Goal: Book appointment/travel/reservation

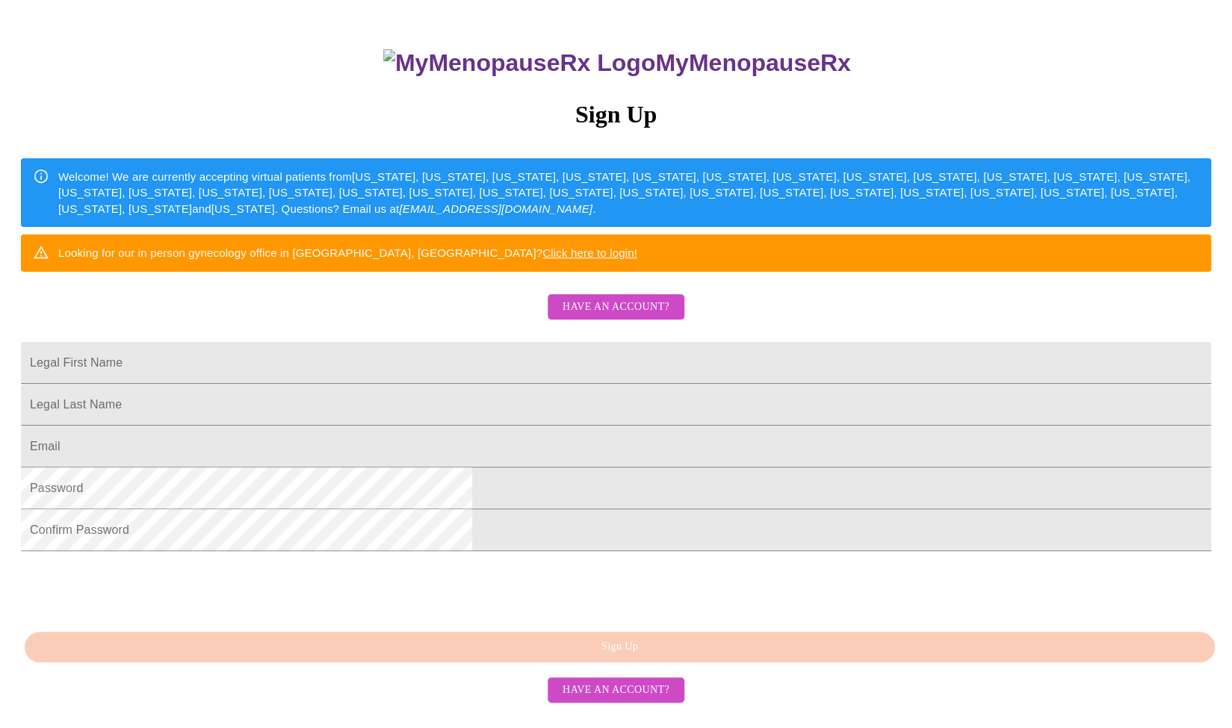
scroll to position [131, 0]
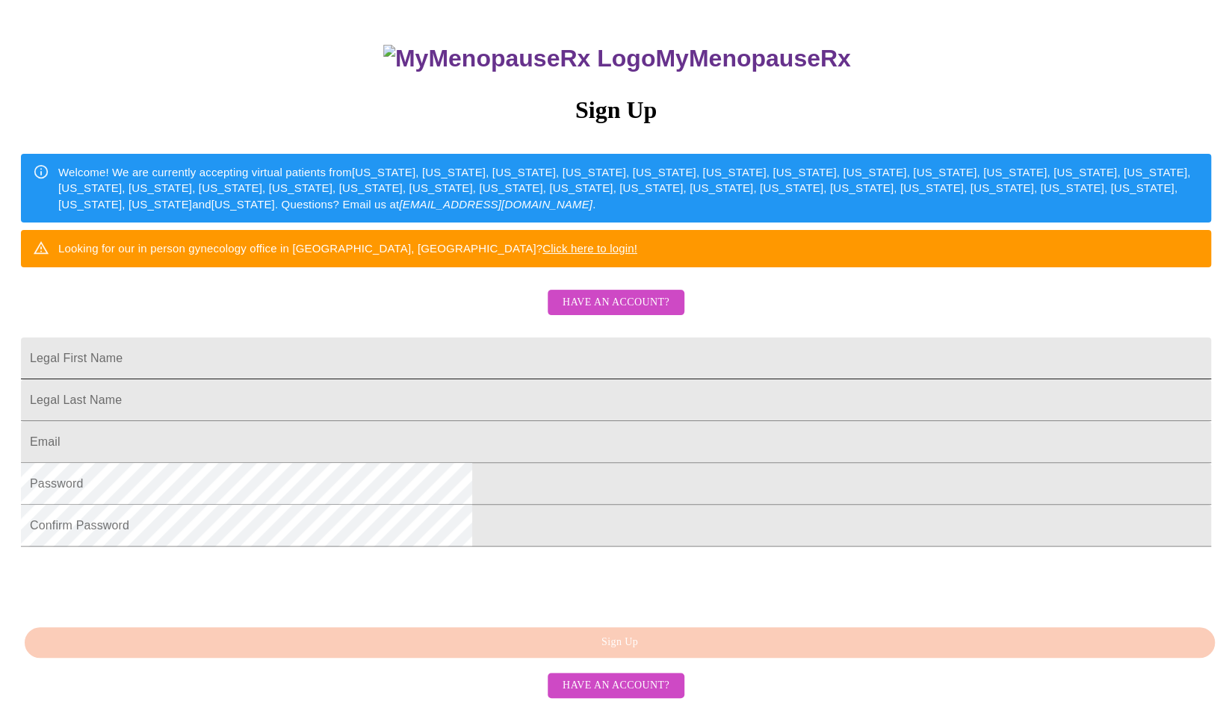
click at [469, 379] on input "Legal First Name" at bounding box center [616, 359] width 1190 height 42
type input "[PERSON_NAME]"
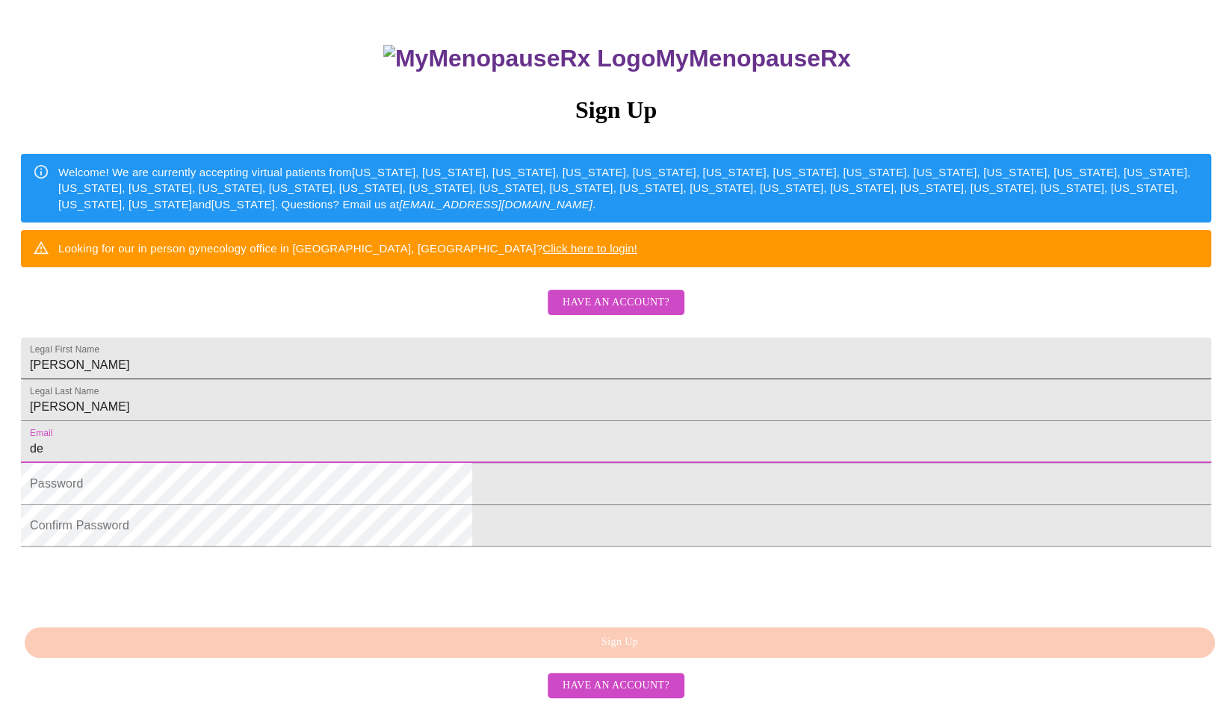
type input "d"
type input "[EMAIL_ADDRESS][DOMAIN_NAME]"
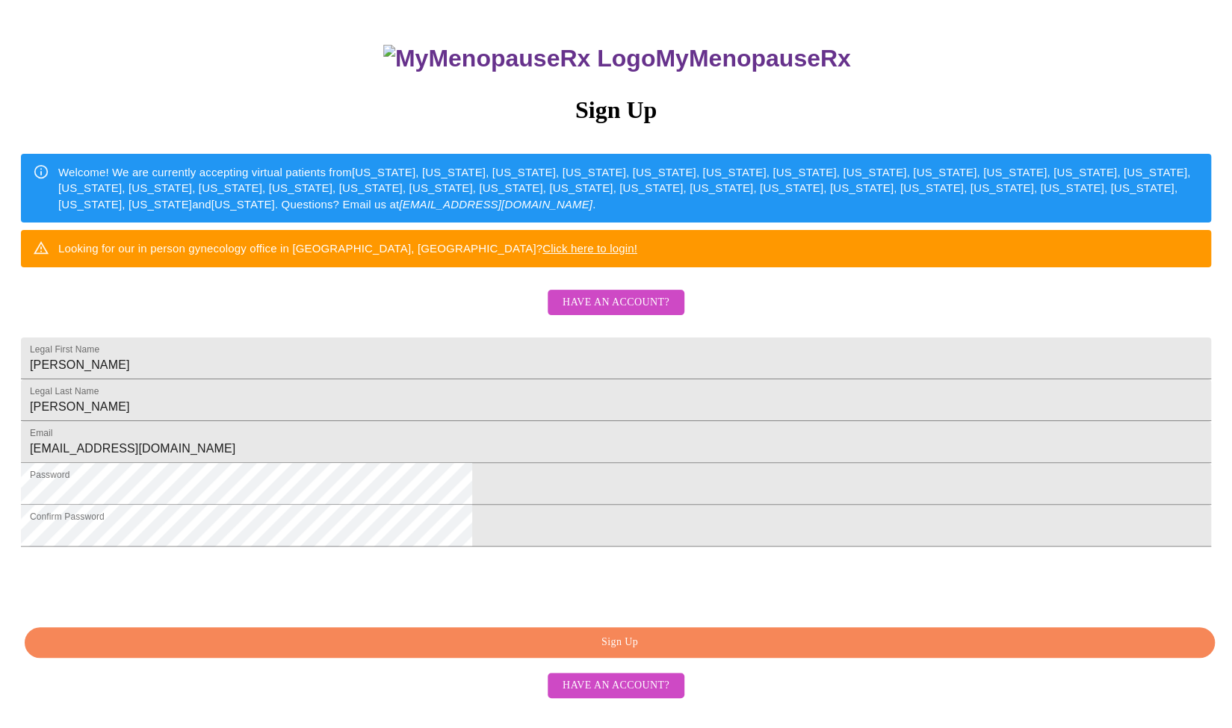
scroll to position [223, 0]
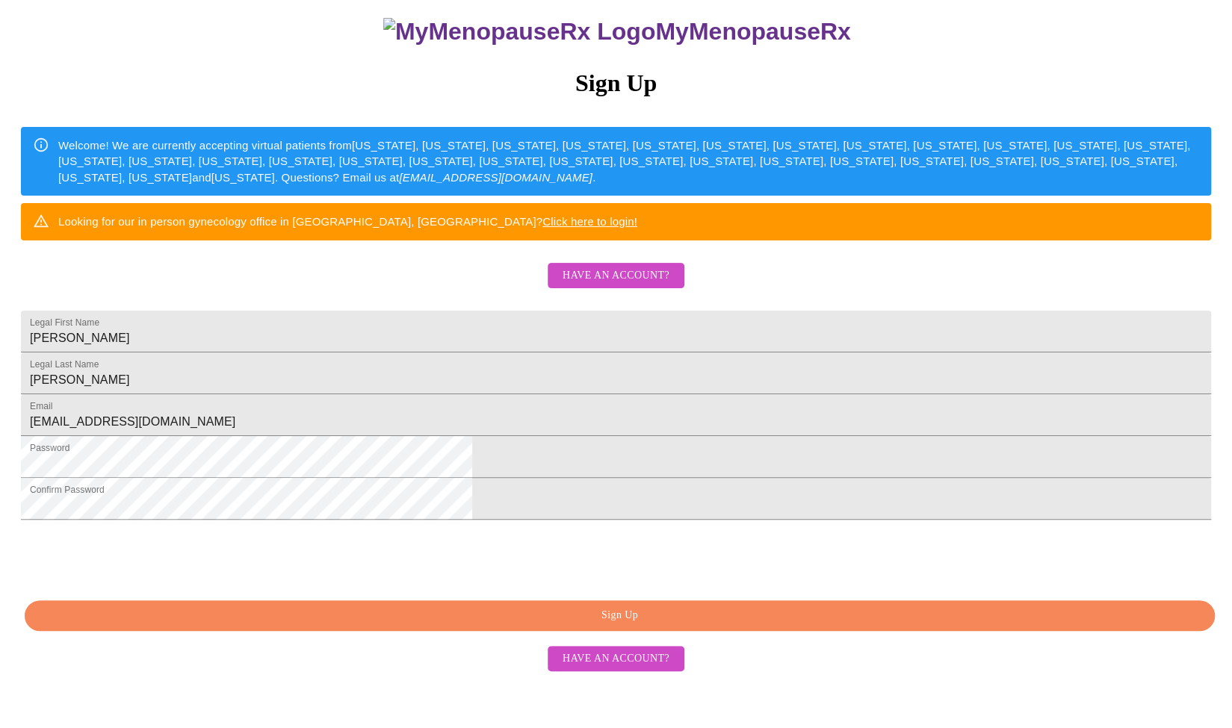
click at [639, 625] on span "Sign Up" at bounding box center [620, 616] width 1156 height 19
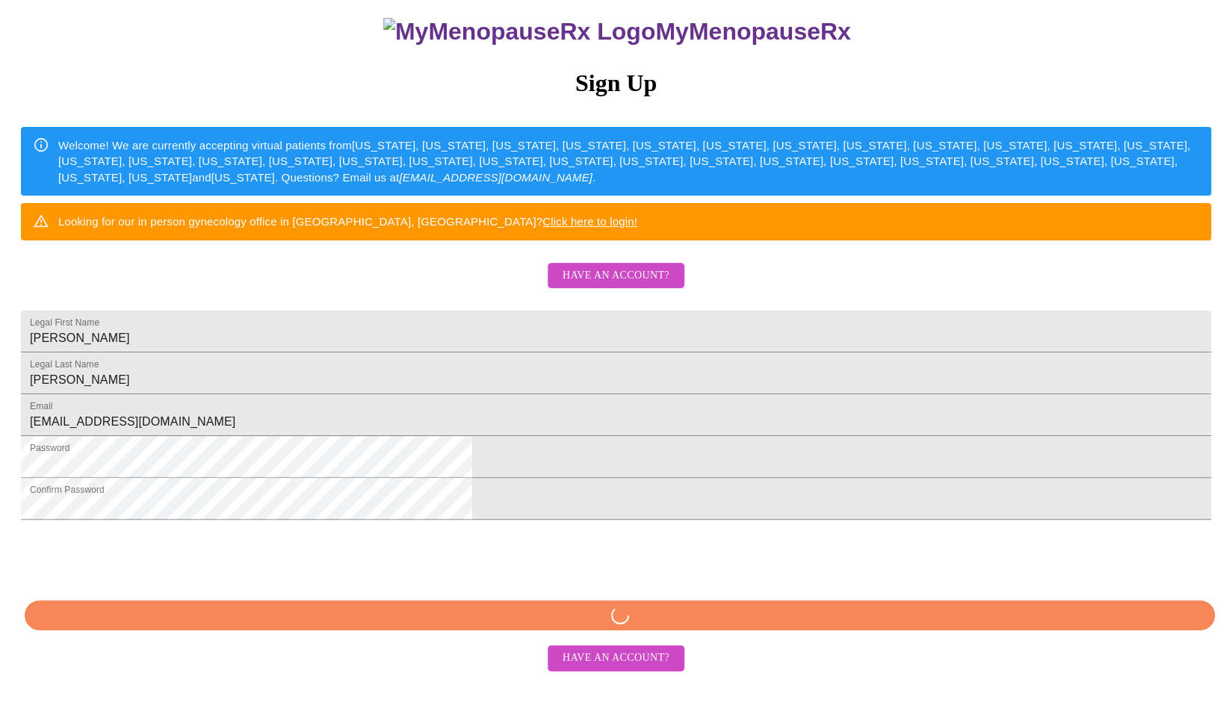
scroll to position [222, 0]
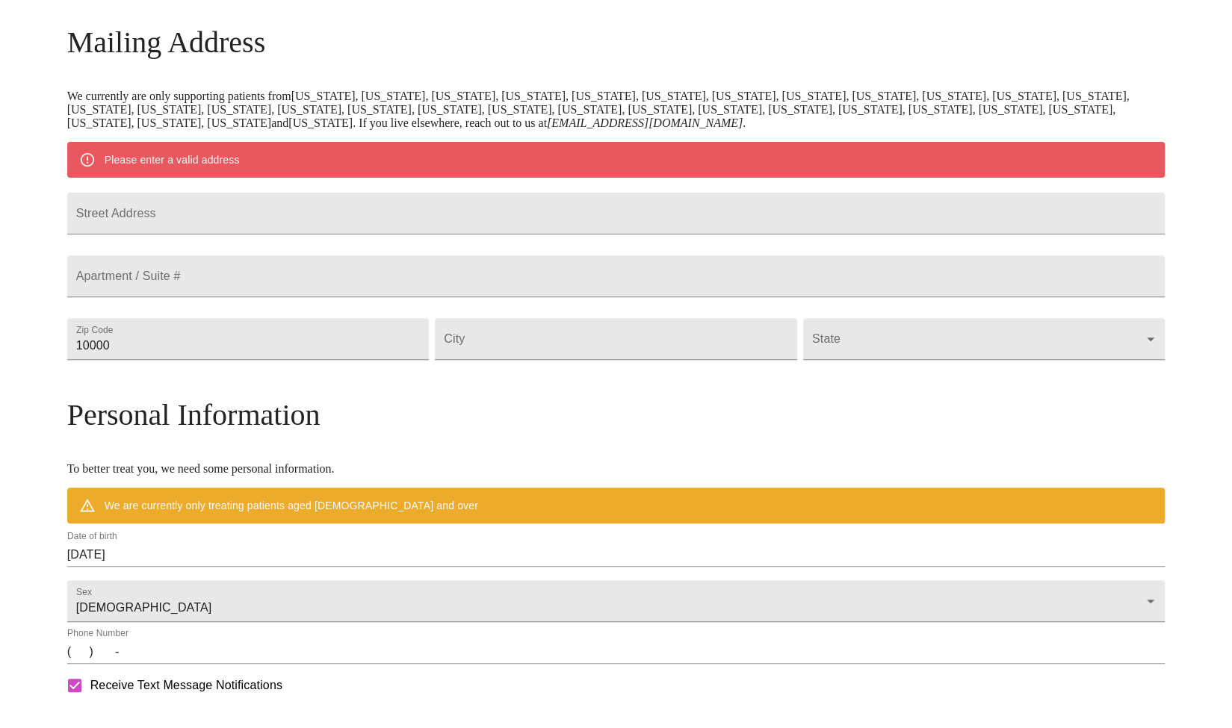
scroll to position [164, 0]
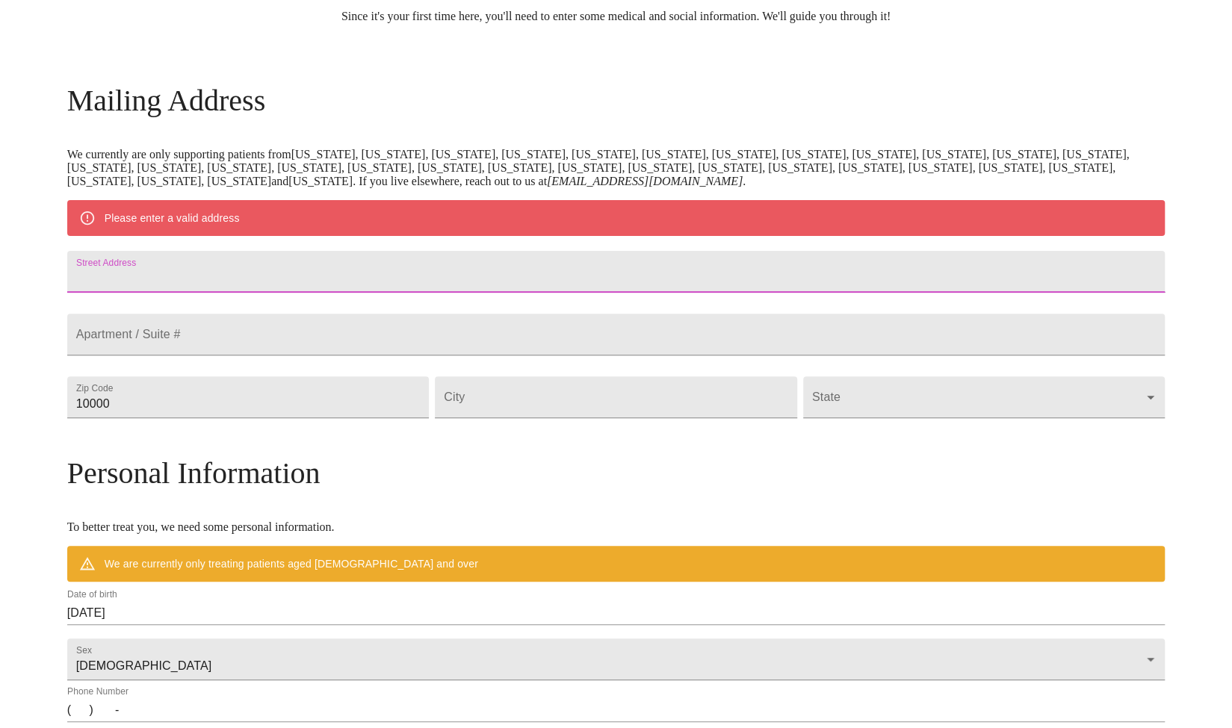
click at [329, 291] on input "Street Address" at bounding box center [616, 272] width 1098 height 42
type input "[STREET_ADDRESS][PERSON_NAME][PERSON_NAME]"
click at [326, 288] on input "[STREET_ADDRESS][PERSON_NAME][PERSON_NAME]" at bounding box center [616, 272] width 1098 height 42
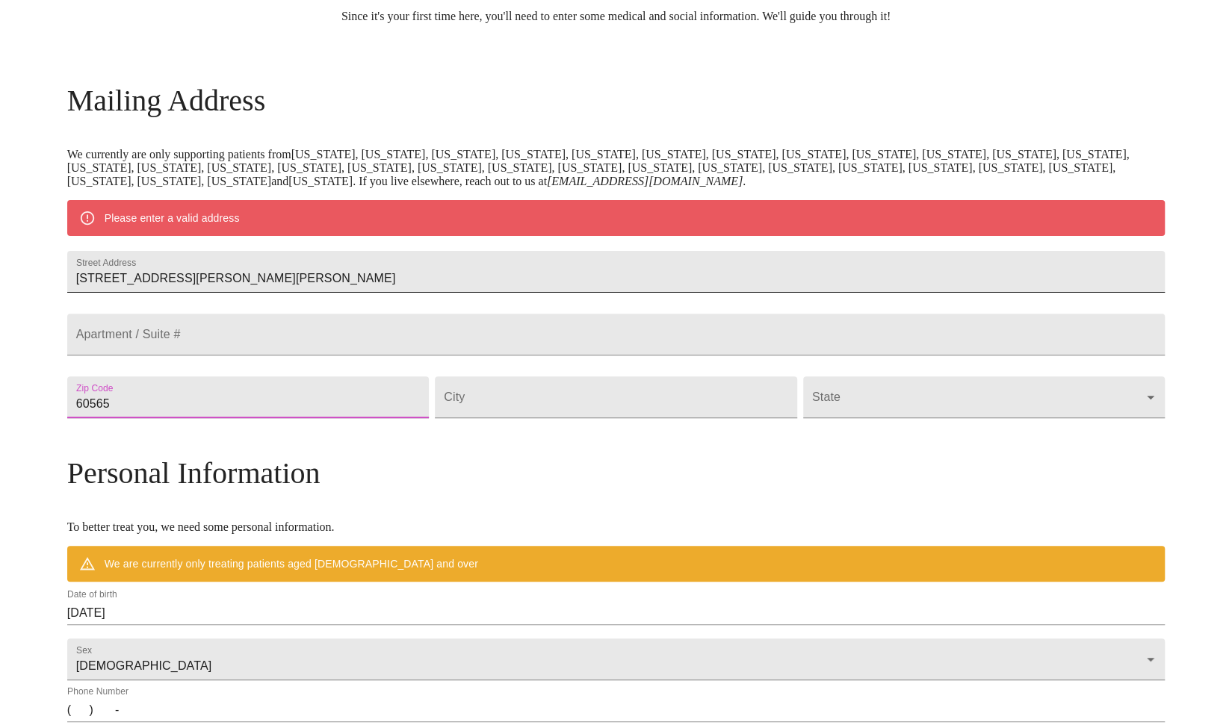
type input "60565"
type input "Naperville"
click at [1014, 434] on body "MyMenopauseRx Welcome to MyMenopauseRx Since it's your first time here, you'll …" at bounding box center [616, 424] width 1220 height 1164
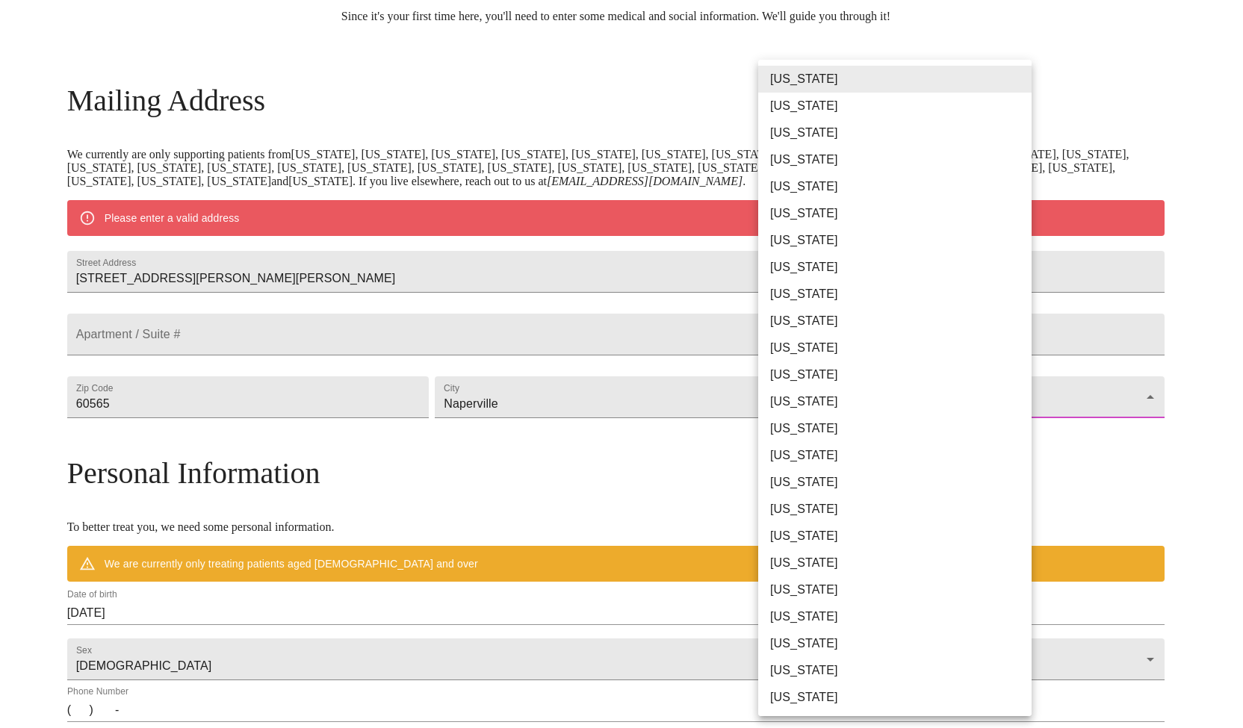
click at [784, 398] on li "[US_STATE]" at bounding box center [900, 401] width 285 height 27
type input "[US_STATE]"
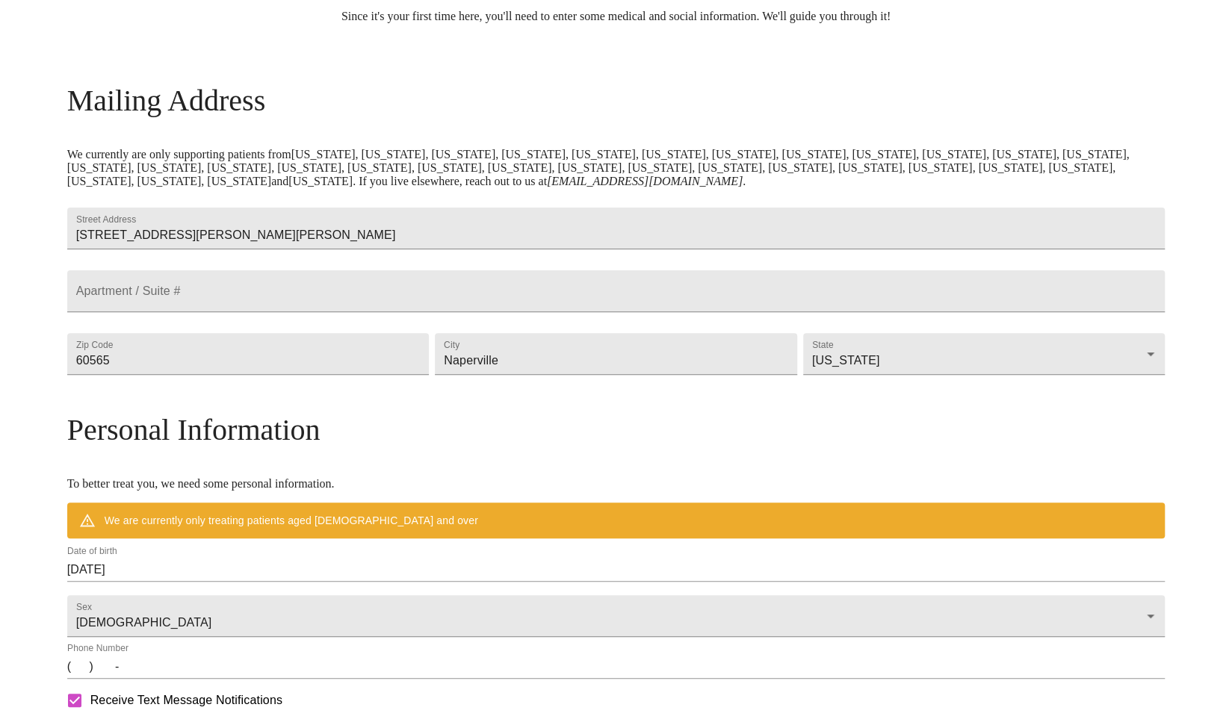
click at [117, 488] on div "MyMenopauseRx Welcome to MyMenopauseRx Since it's your first time here, you'll …" at bounding box center [616, 402] width 1098 height 1121
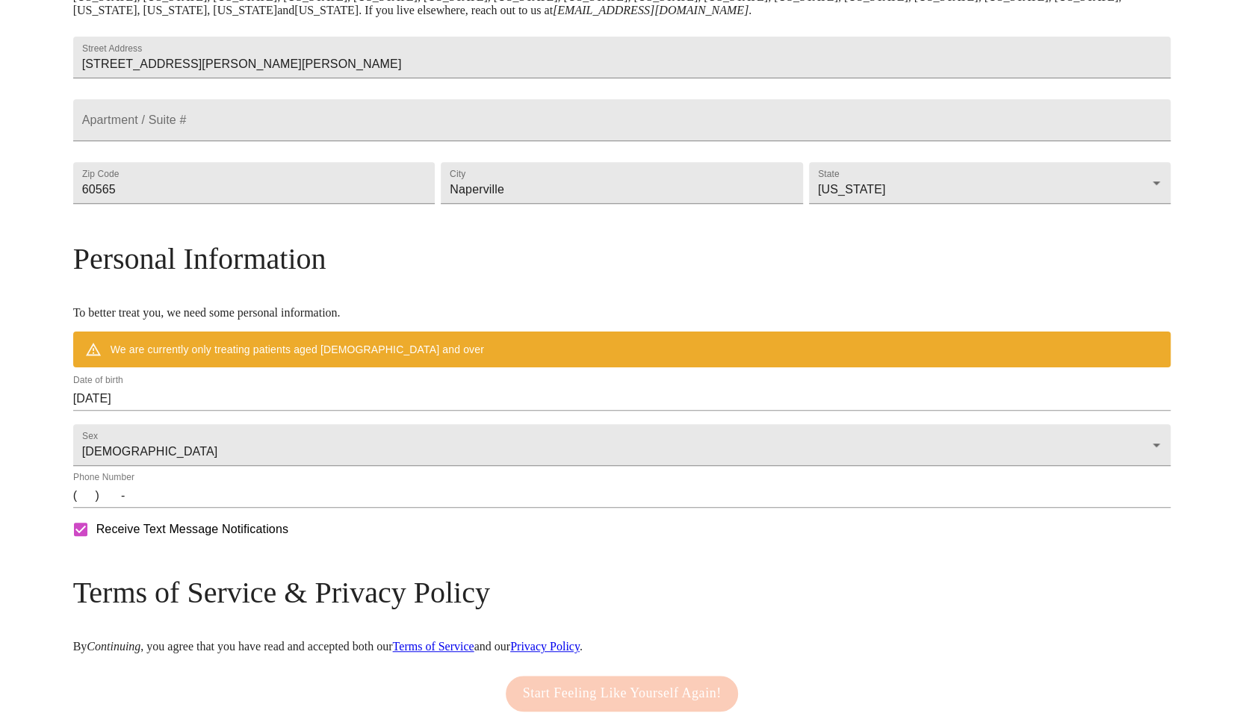
scroll to position [348, 0]
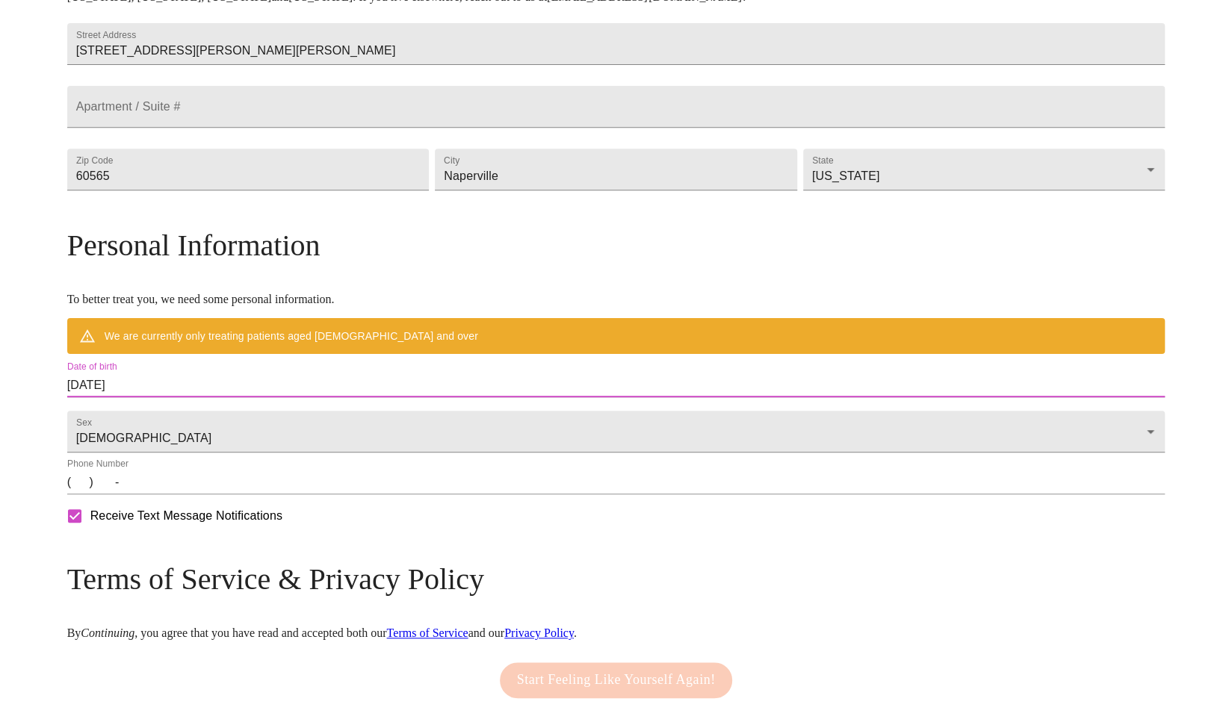
drag, startPoint x: 278, startPoint y: 418, endPoint x: 93, endPoint y: 425, distance: 185.4
click at [93, 425] on div "MyMenopauseRx Welcome to MyMenopauseRx Since it's your first time here, you'll …" at bounding box center [616, 218] width 1098 height 1121
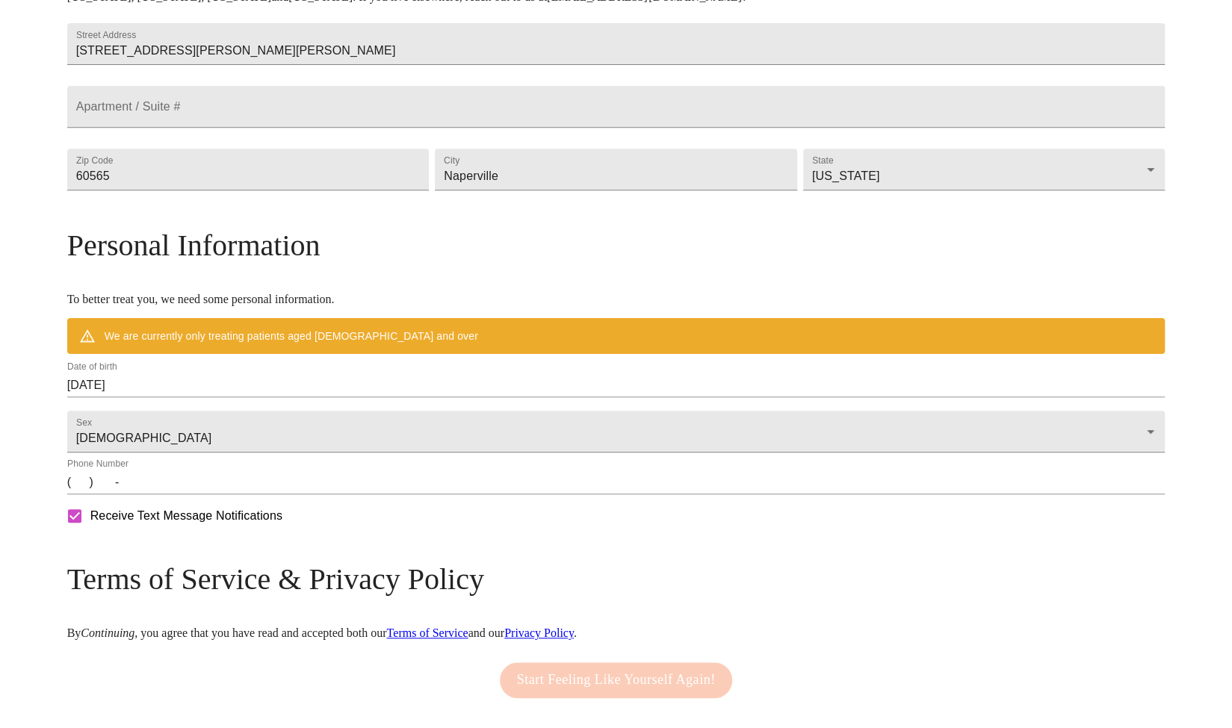
click at [93, 425] on div "MyMenopauseRx Welcome to MyMenopauseRx Since it's your first time here, you'll …" at bounding box center [616, 218] width 1098 height 1121
click at [223, 397] on input "[DATE]" at bounding box center [616, 385] width 1098 height 24
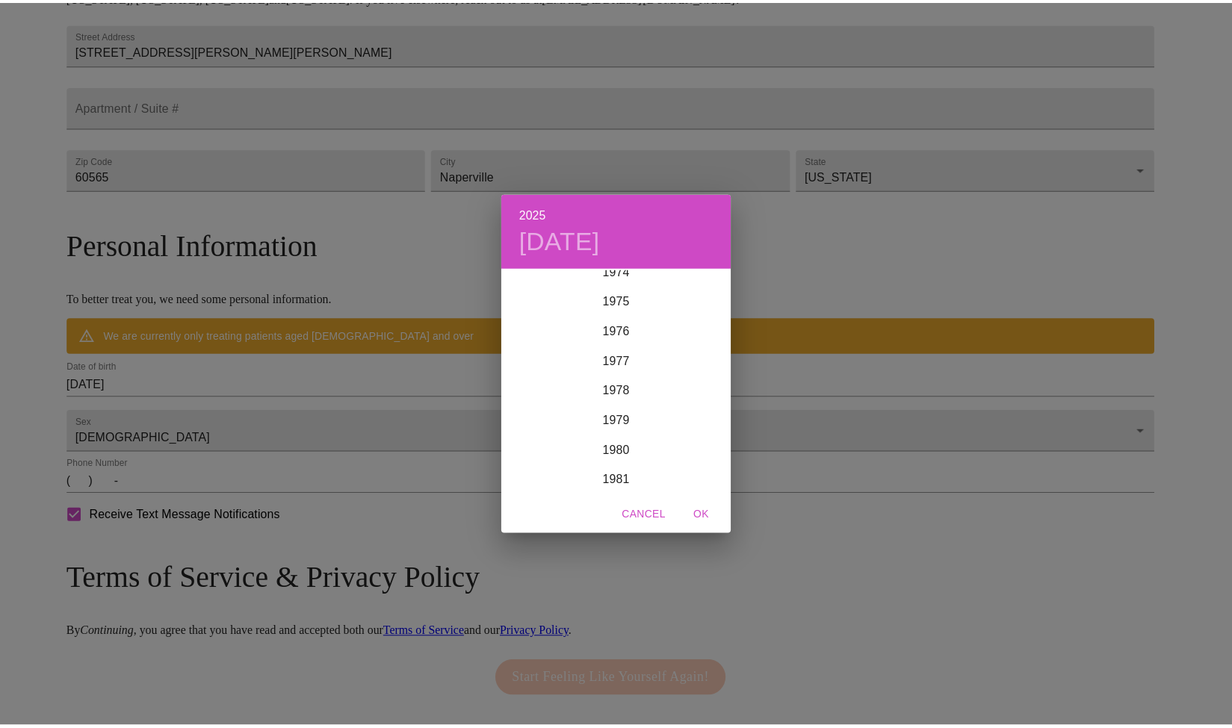
scroll to position [2251, 0]
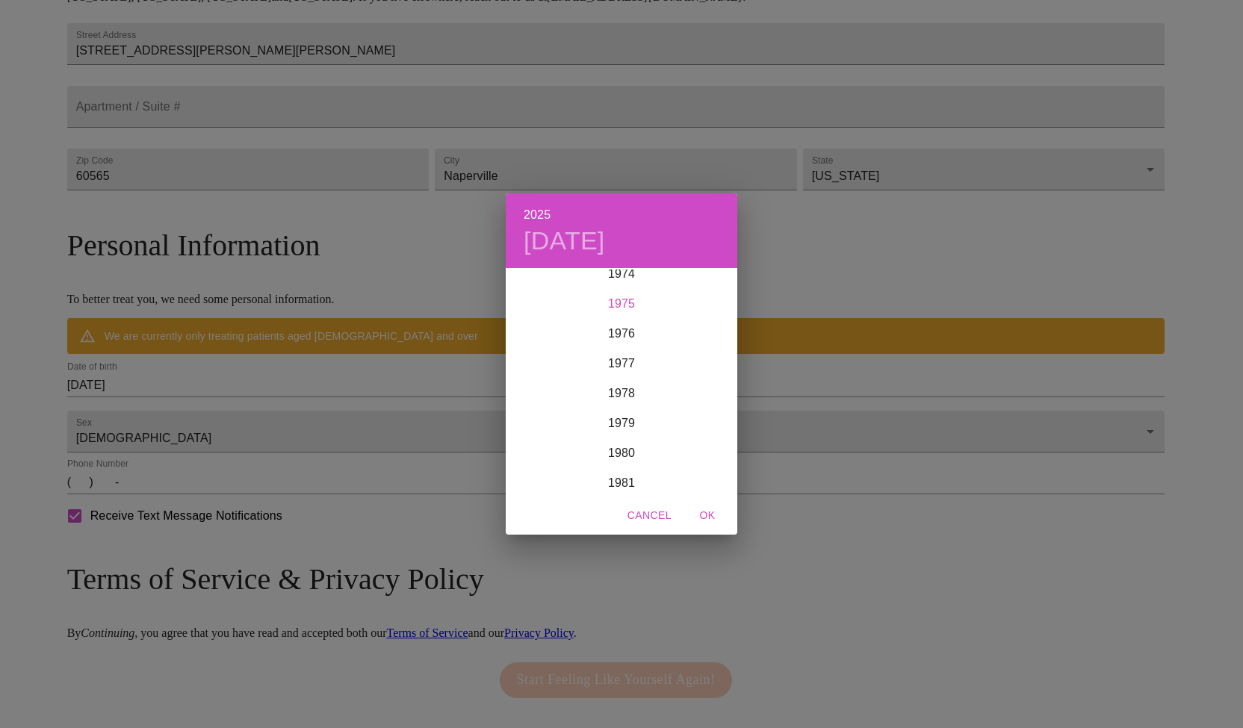
click at [618, 311] on div "1975" at bounding box center [622, 304] width 232 height 30
click at [617, 418] on div "Aug" at bounding box center [621, 410] width 77 height 56
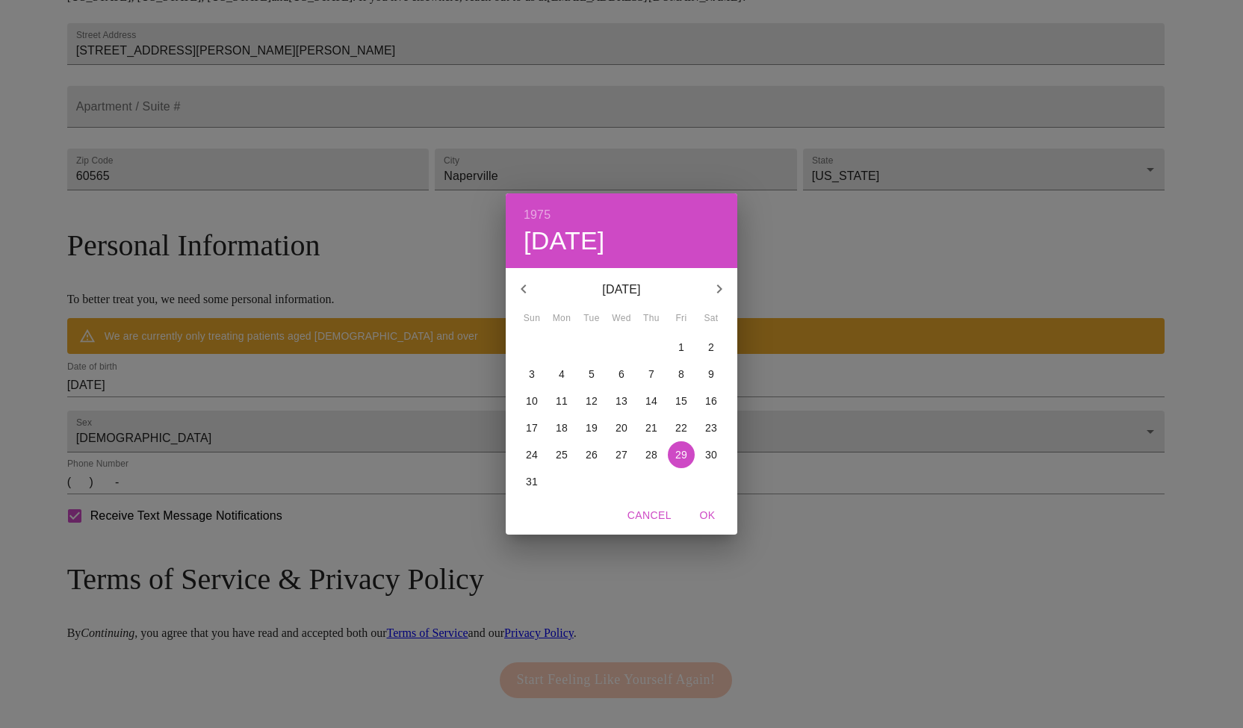
click at [651, 429] on p "21" at bounding box center [651, 428] width 12 height 15
click at [705, 514] on span "OK" at bounding box center [707, 515] width 36 height 19
type input "[DATE]"
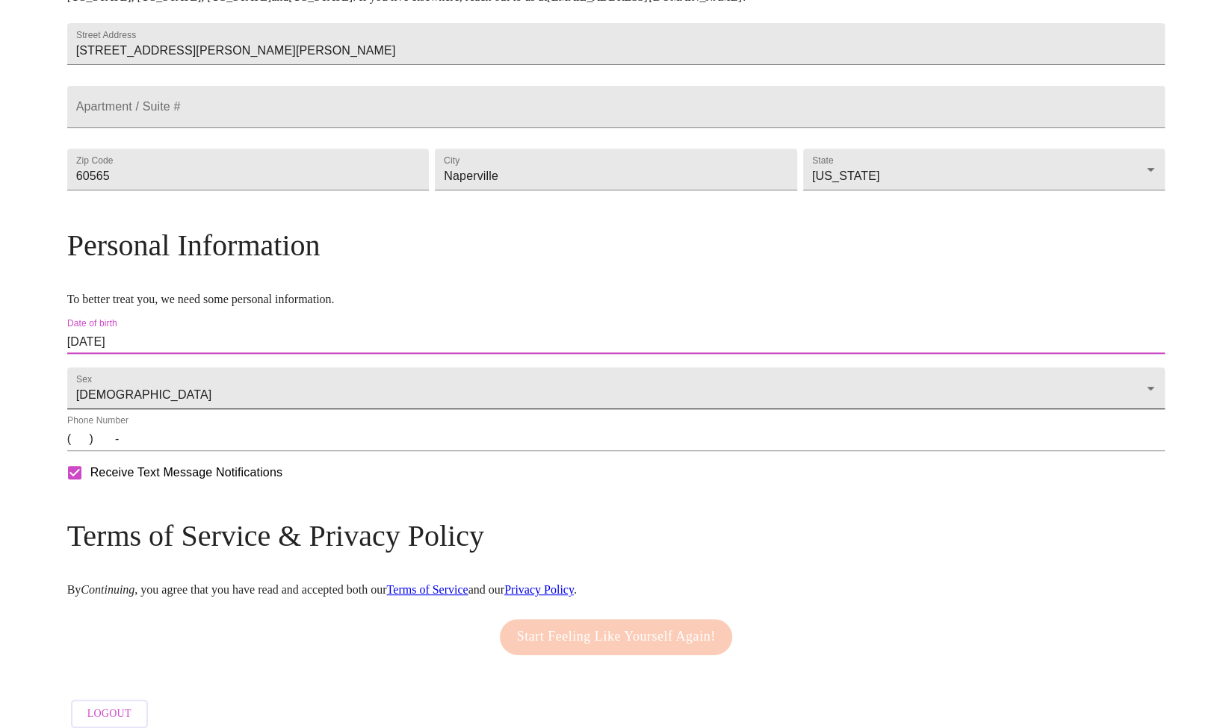
click at [311, 415] on body "MyMenopauseRx Welcome to MyMenopauseRx Since it's your first time here, you'll …" at bounding box center [616, 197] width 1220 height 1078
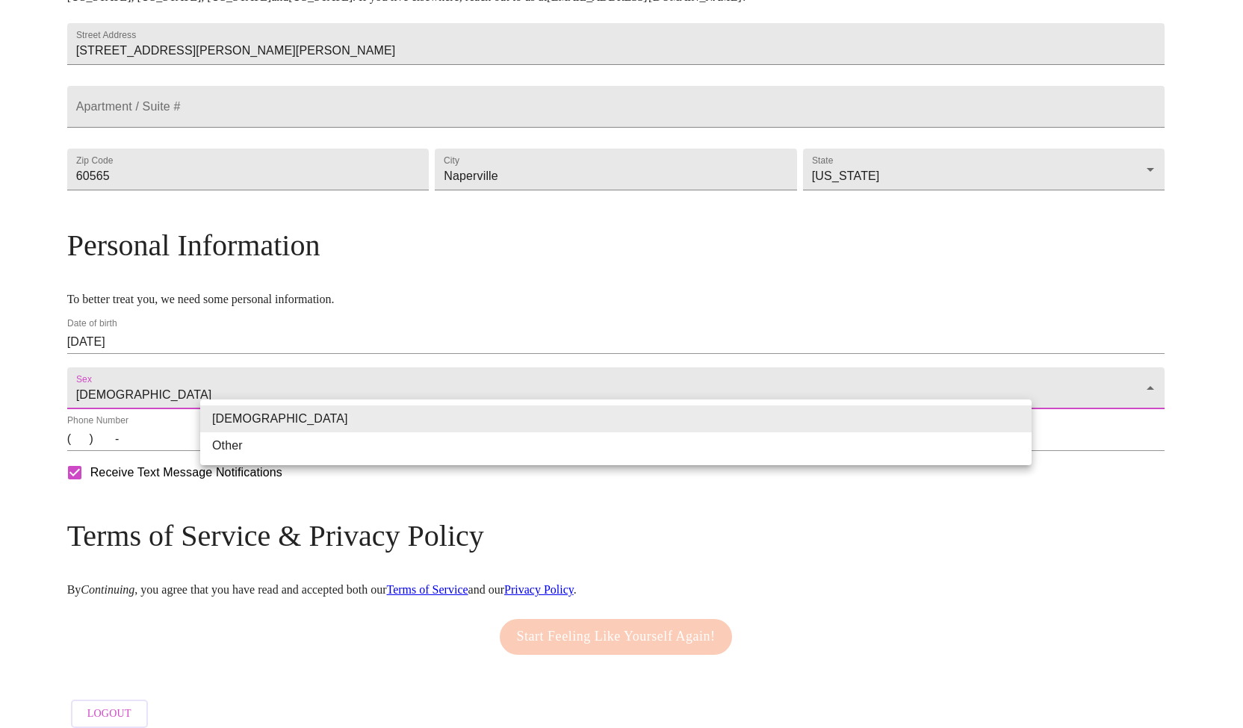
click at [311, 415] on li "[DEMOGRAPHIC_DATA]" at bounding box center [615, 419] width 831 height 27
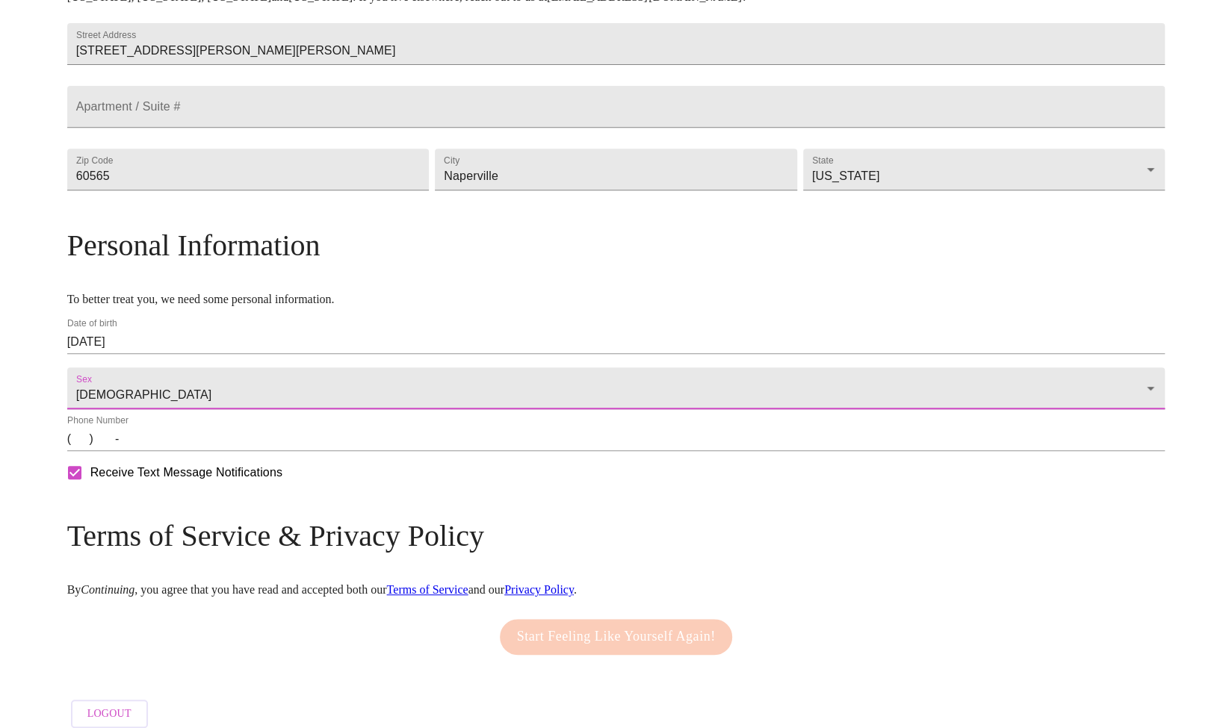
click at [214, 451] on input "(   )    -" at bounding box center [616, 439] width 1098 height 24
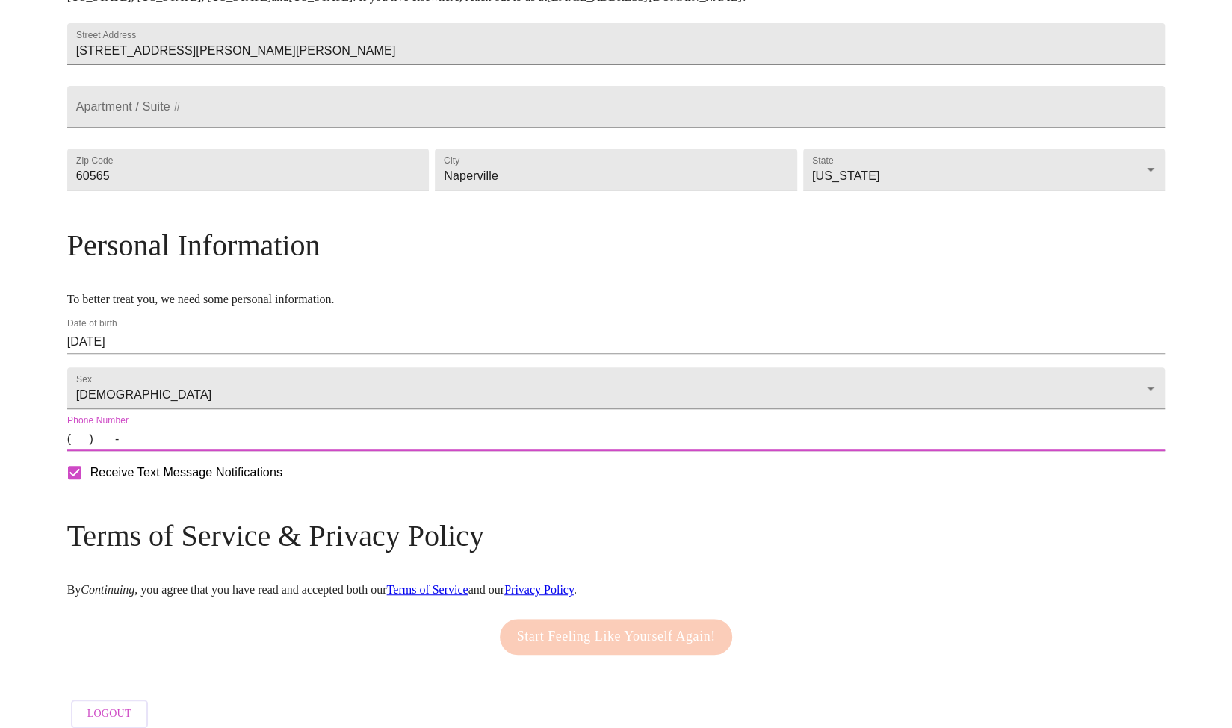
type input "[PHONE_NUMBER]"
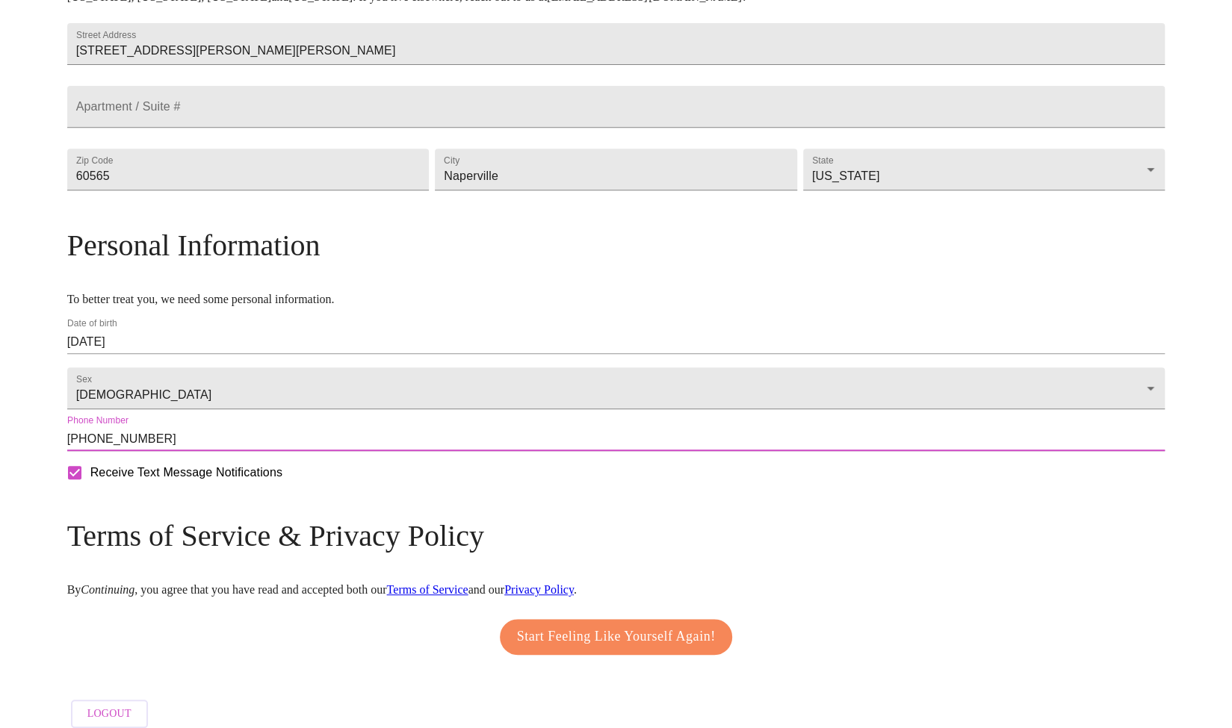
scroll to position [402, 0]
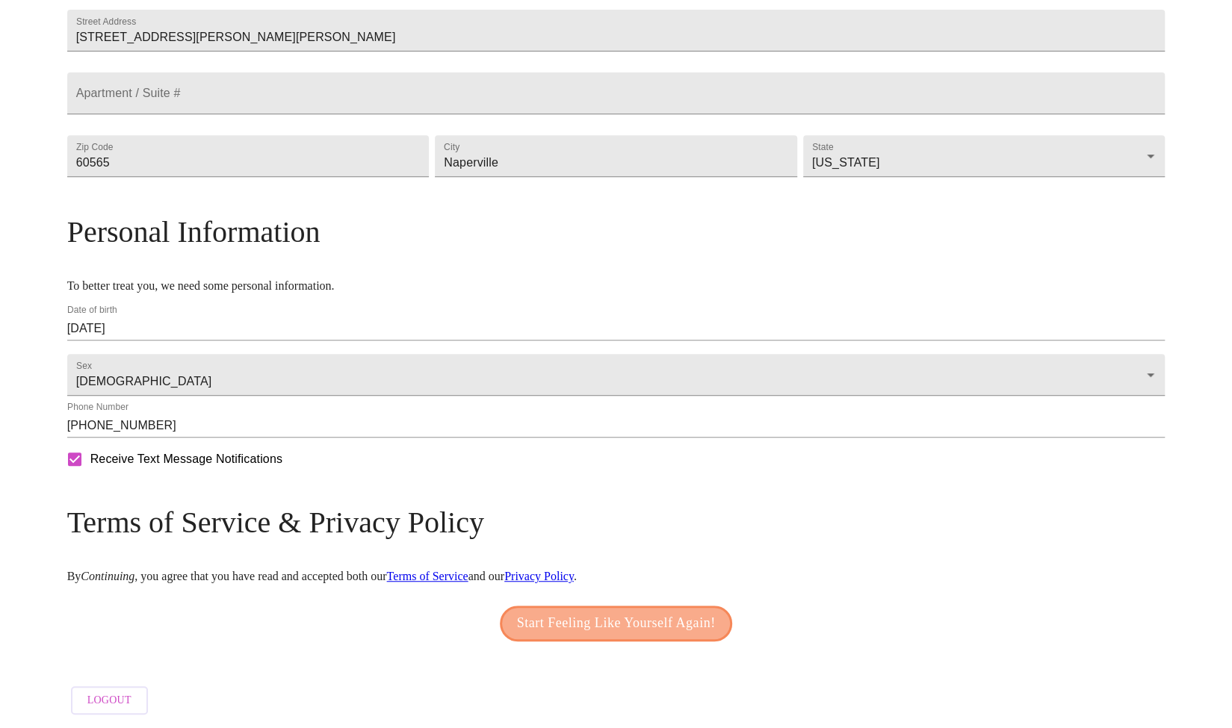
click at [663, 621] on span "Start Feeling Like Yourself Again!" at bounding box center [616, 624] width 199 height 24
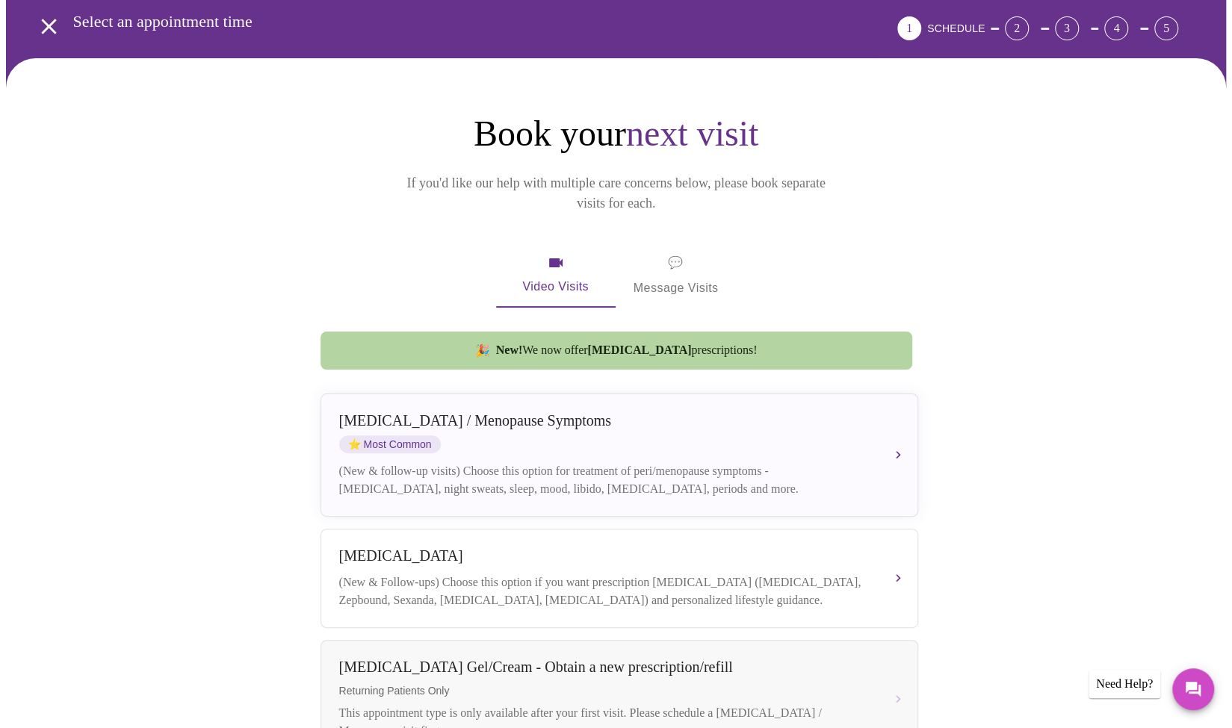
scroll to position [65, 0]
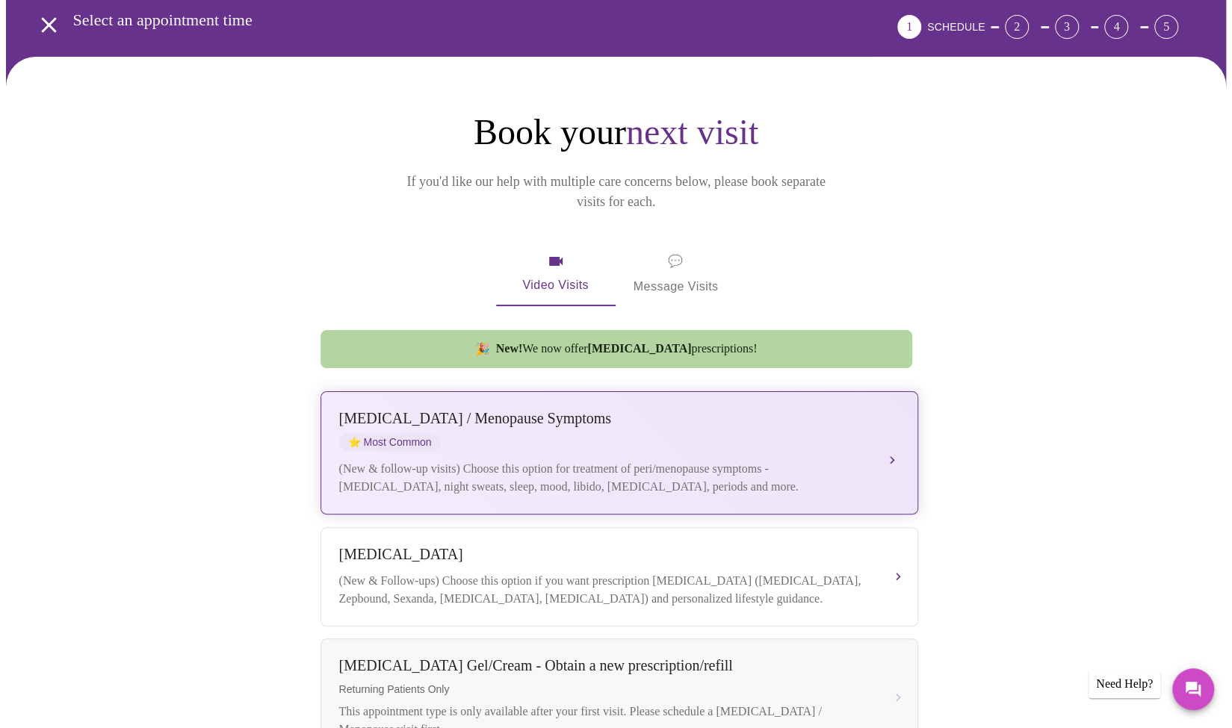
click at [893, 433] on button "[MEDICAL_DATA] / Menopause Symptoms ⭐ Most Common (New & follow-up visits) Choo…" at bounding box center [619, 452] width 598 height 123
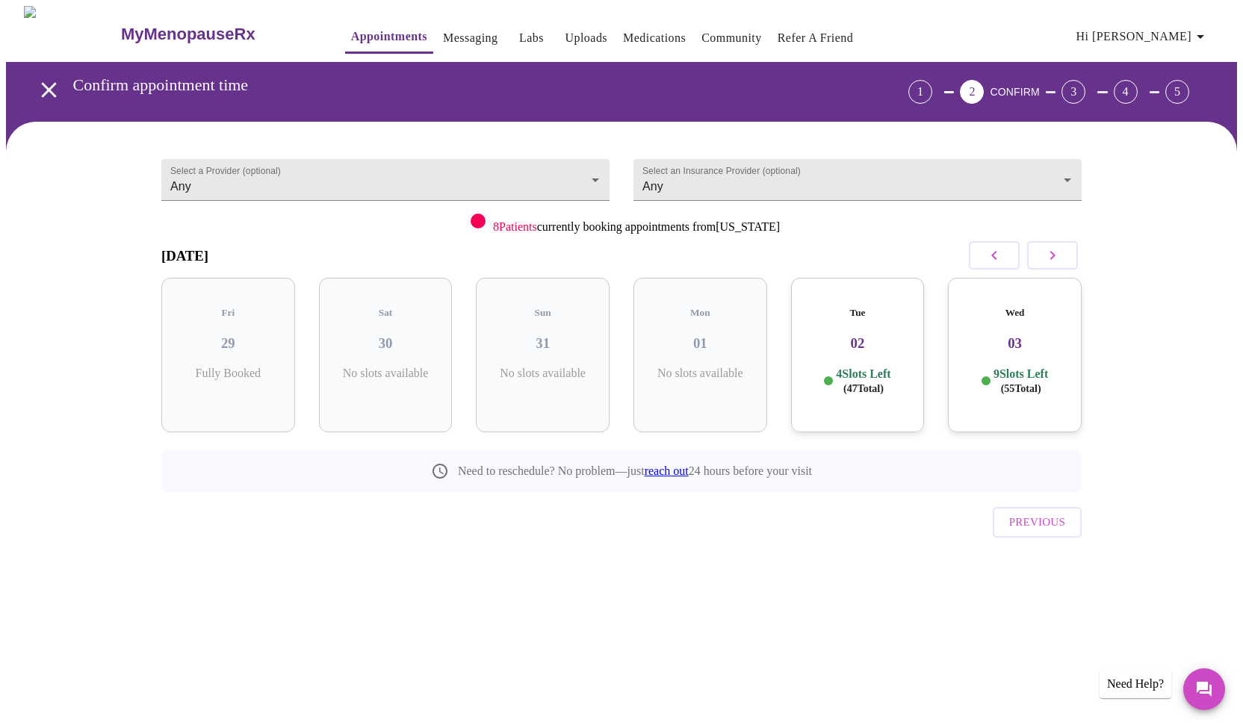
click at [852, 335] on h3 "02" at bounding box center [858, 343] width 110 height 16
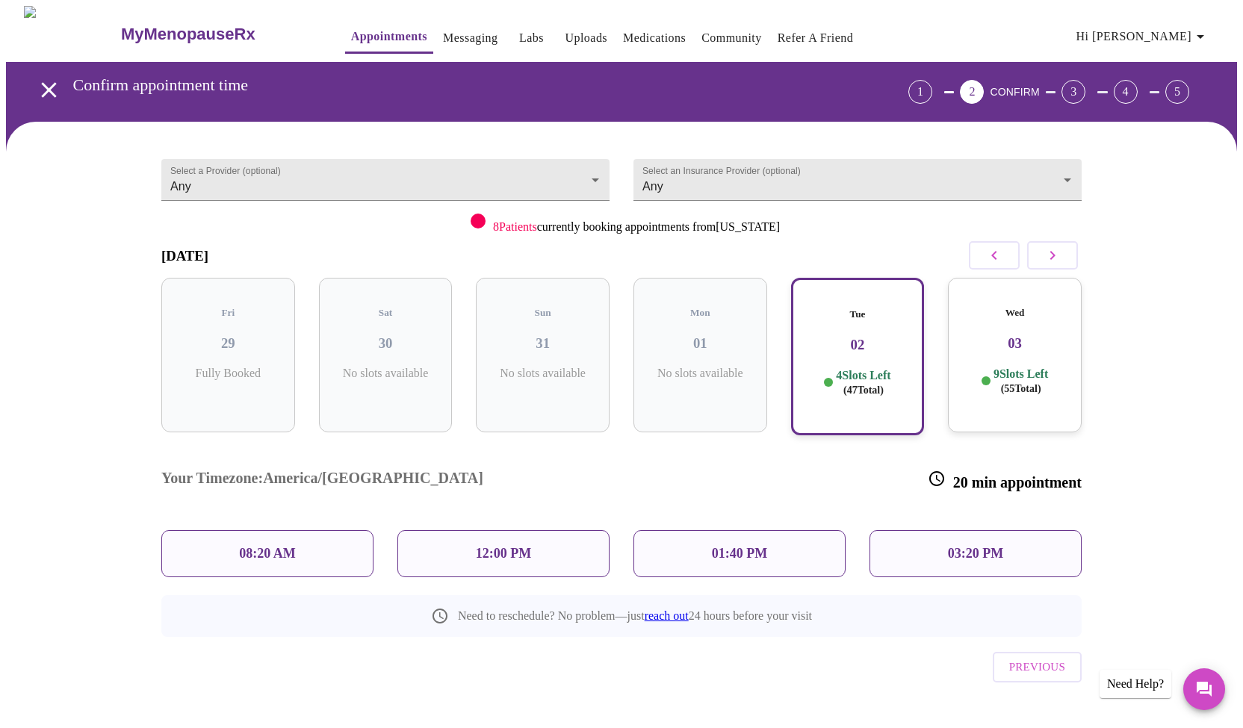
click at [506, 546] on p "12:00 PM" at bounding box center [503, 554] width 55 height 16
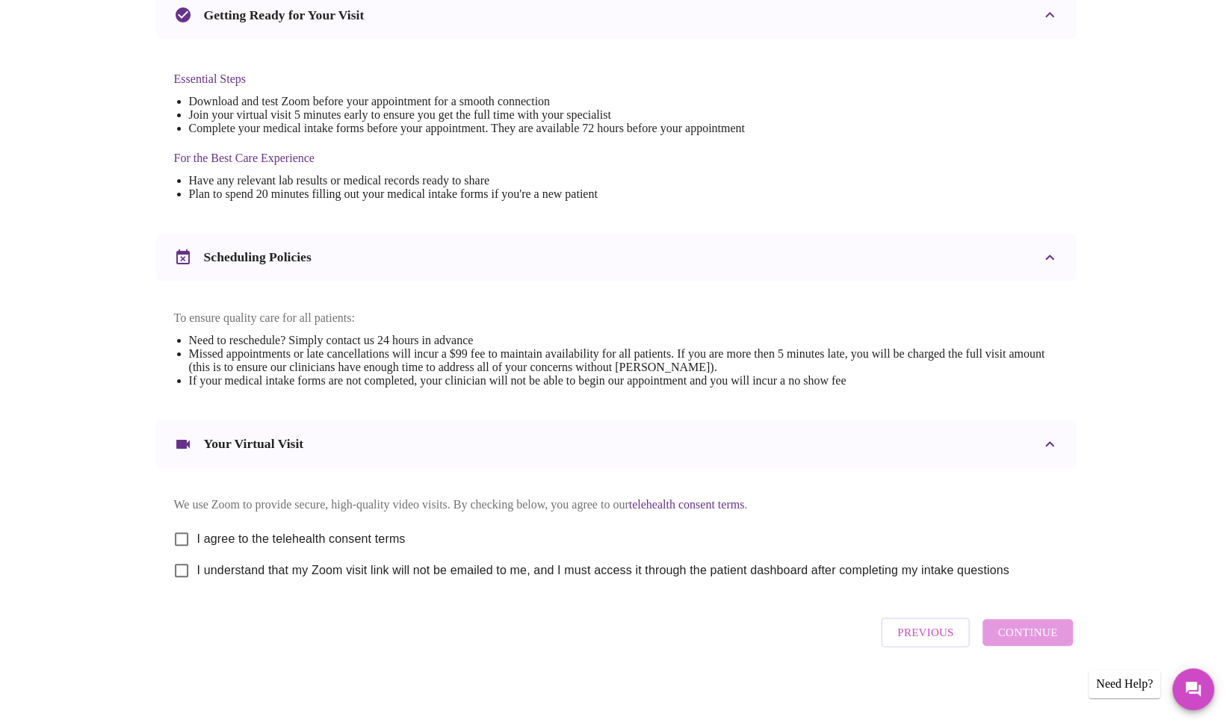
scroll to position [354, 0]
click at [181, 530] on input "I agree to the telehealth consent terms" at bounding box center [181, 539] width 31 height 31
checkbox input "true"
click at [182, 574] on input "I understand that my Zoom visit link will not be emailed to me, and I must acce…" at bounding box center [181, 570] width 31 height 31
checkbox input "true"
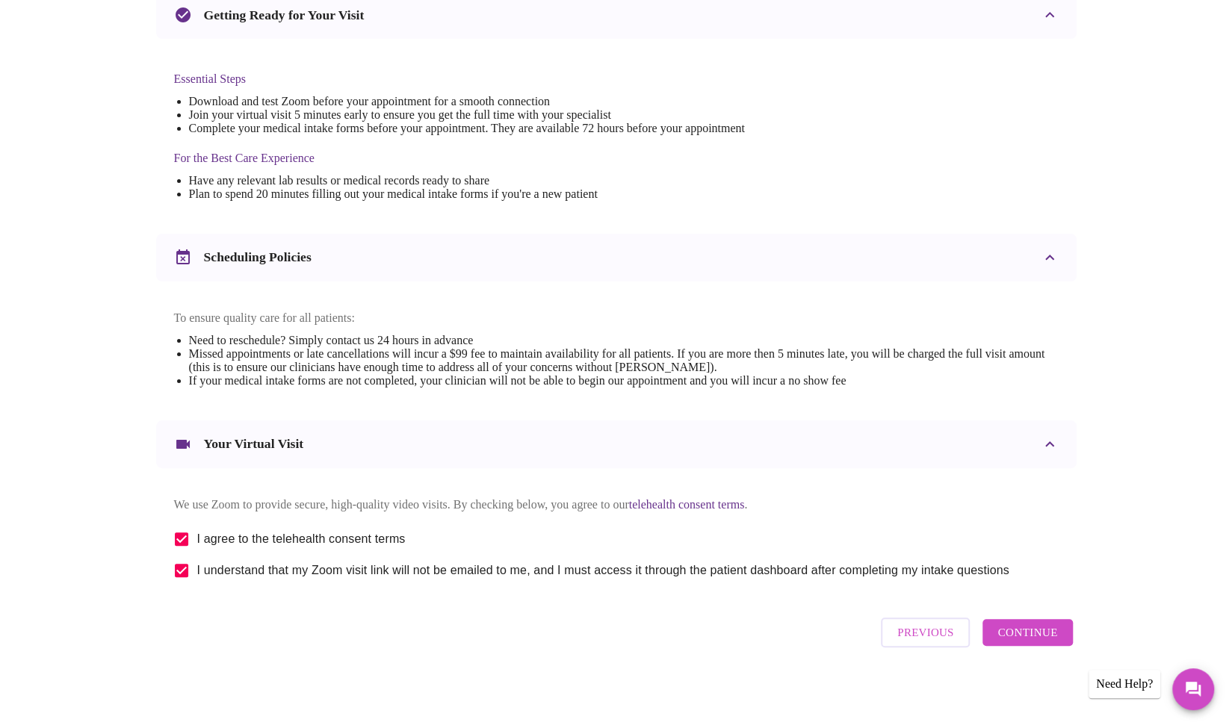
click at [1004, 636] on span "Continue" at bounding box center [1027, 632] width 60 height 19
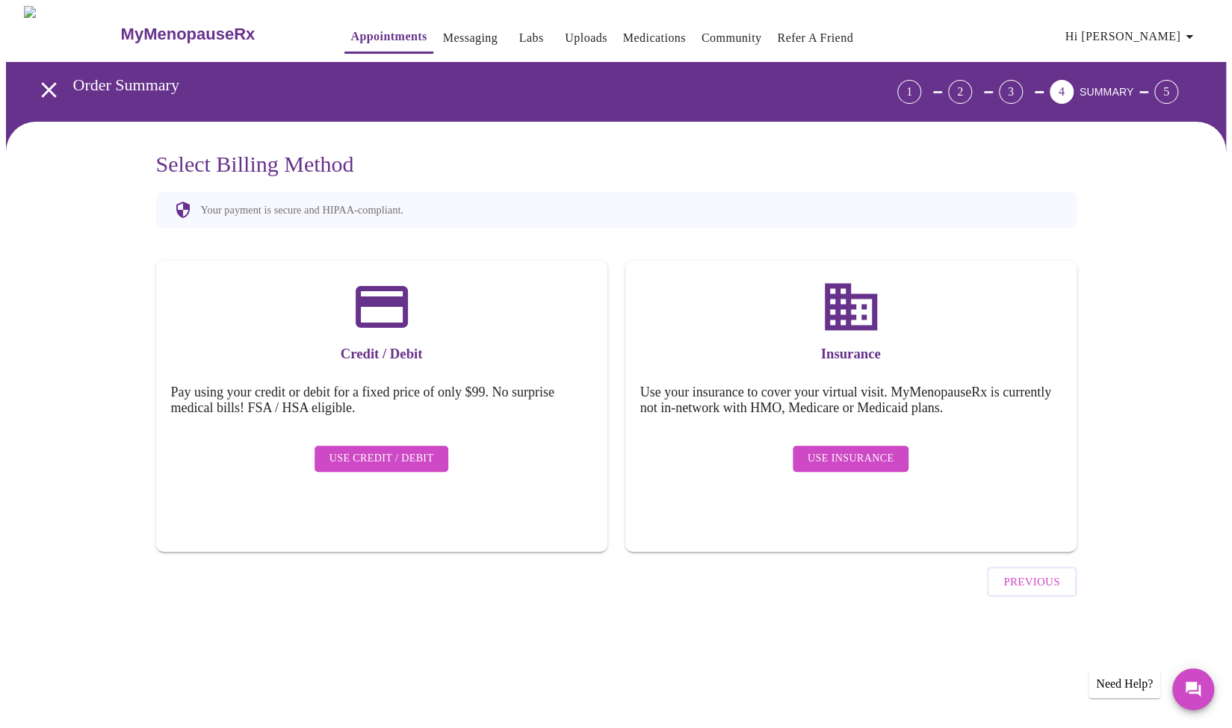
scroll to position [0, 0]
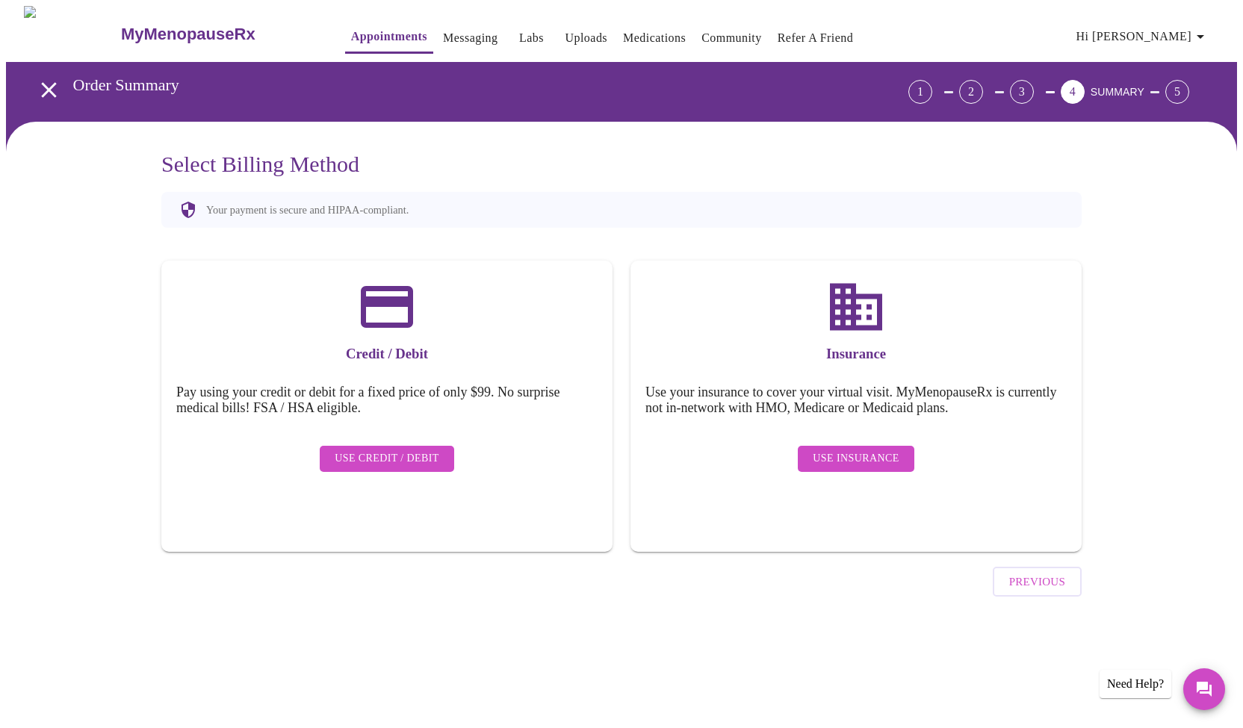
click at [861, 450] on span "Use Insurance" at bounding box center [856, 459] width 86 height 19
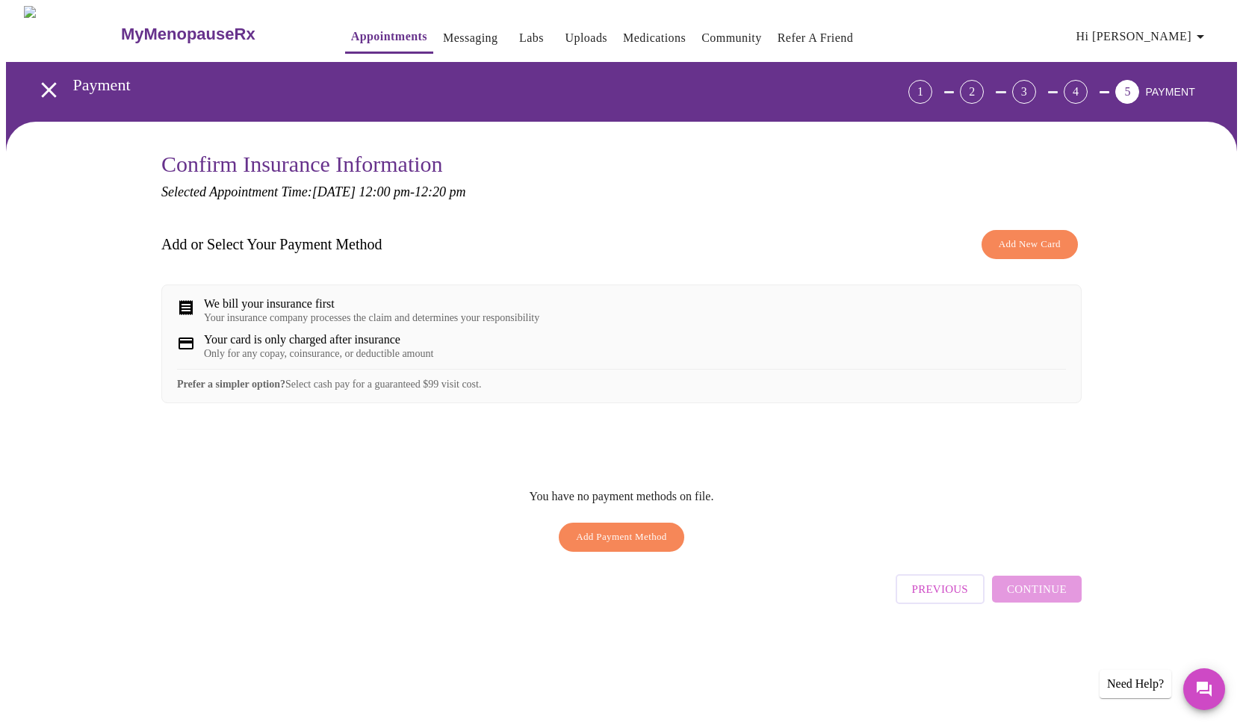
click at [1020, 247] on span "Add New Card" at bounding box center [1030, 244] width 62 height 17
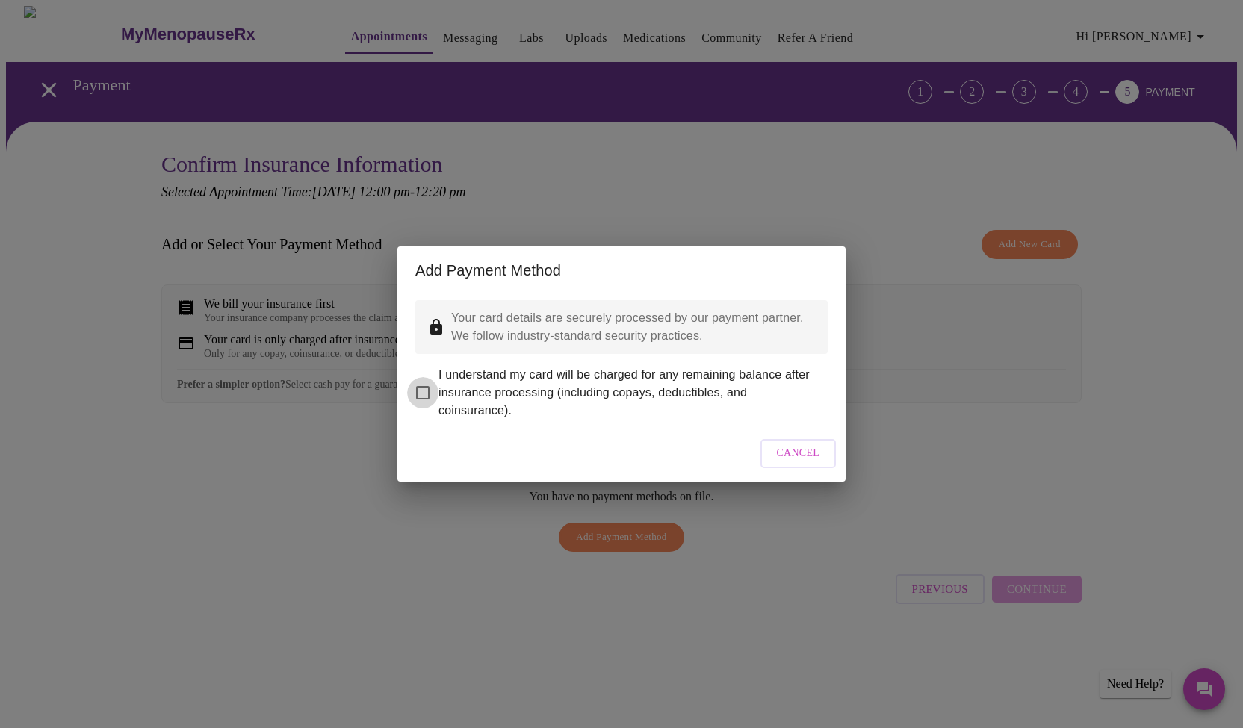
click at [423, 381] on input "I understand my card will be charged for any remaining balance after insurance …" at bounding box center [422, 392] width 31 height 31
checkbox input "true"
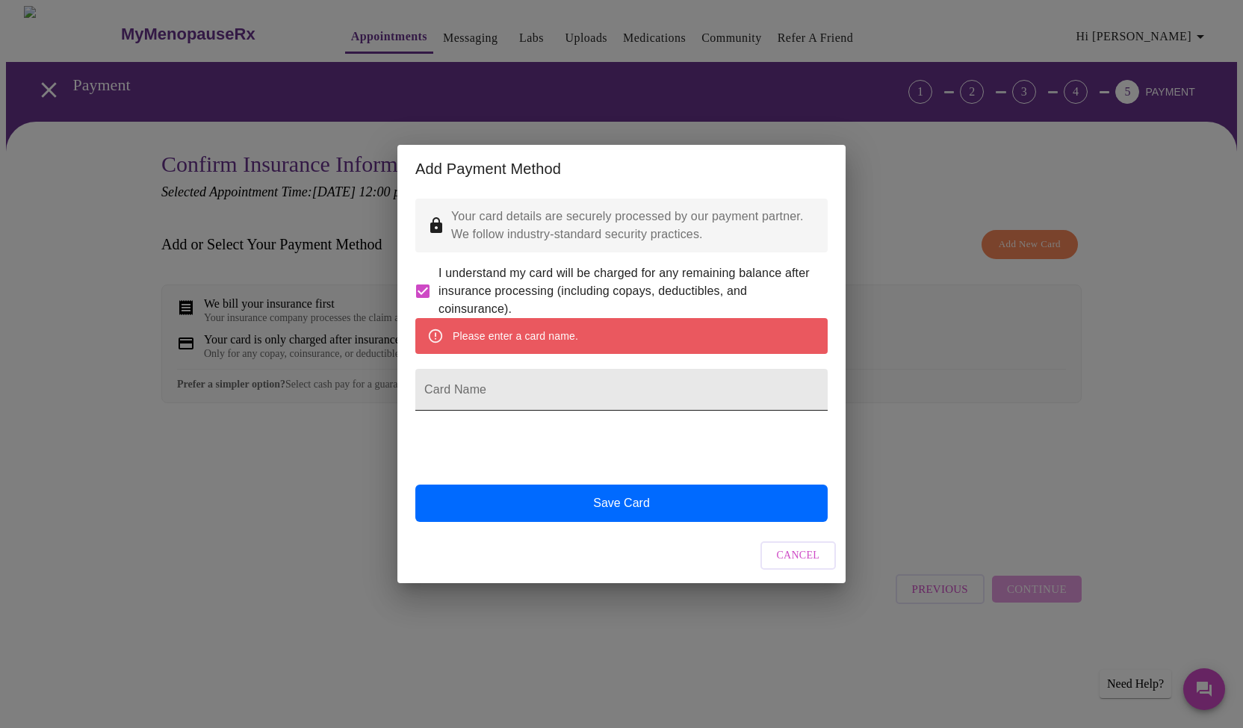
click at [527, 397] on input "Card Name" at bounding box center [621, 390] width 412 height 42
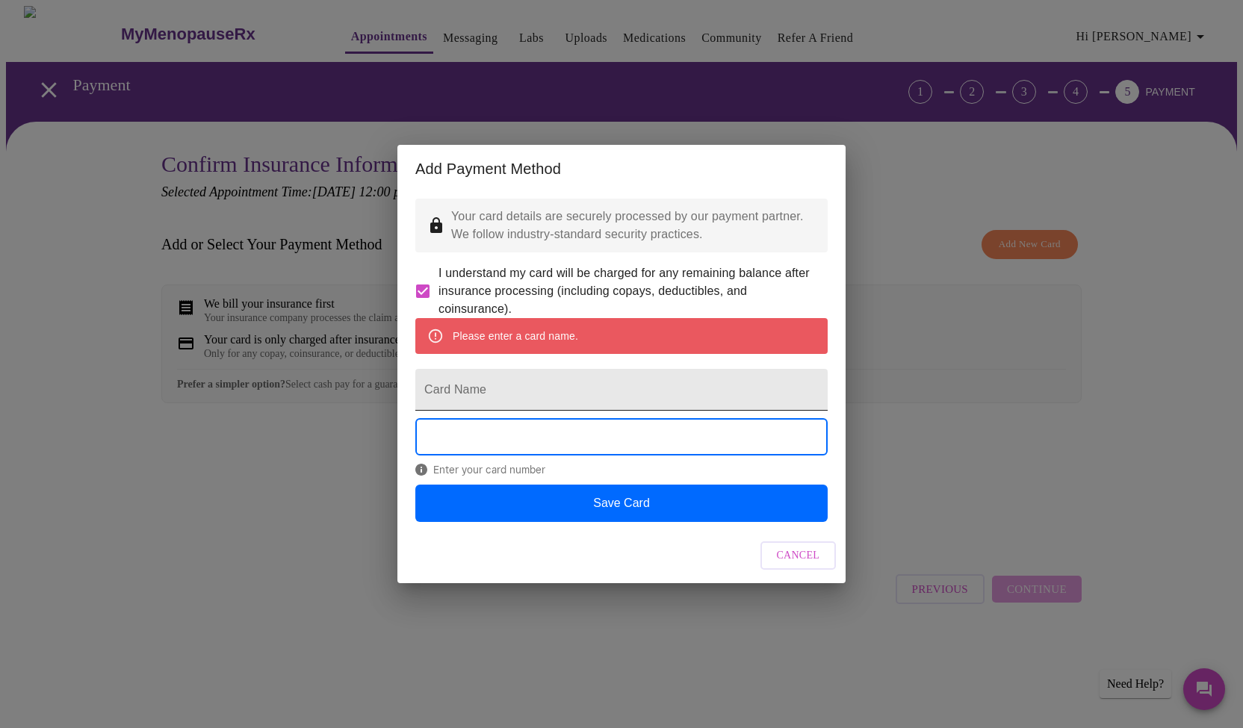
click at [486, 391] on input "Card Name" at bounding box center [621, 390] width 412 height 42
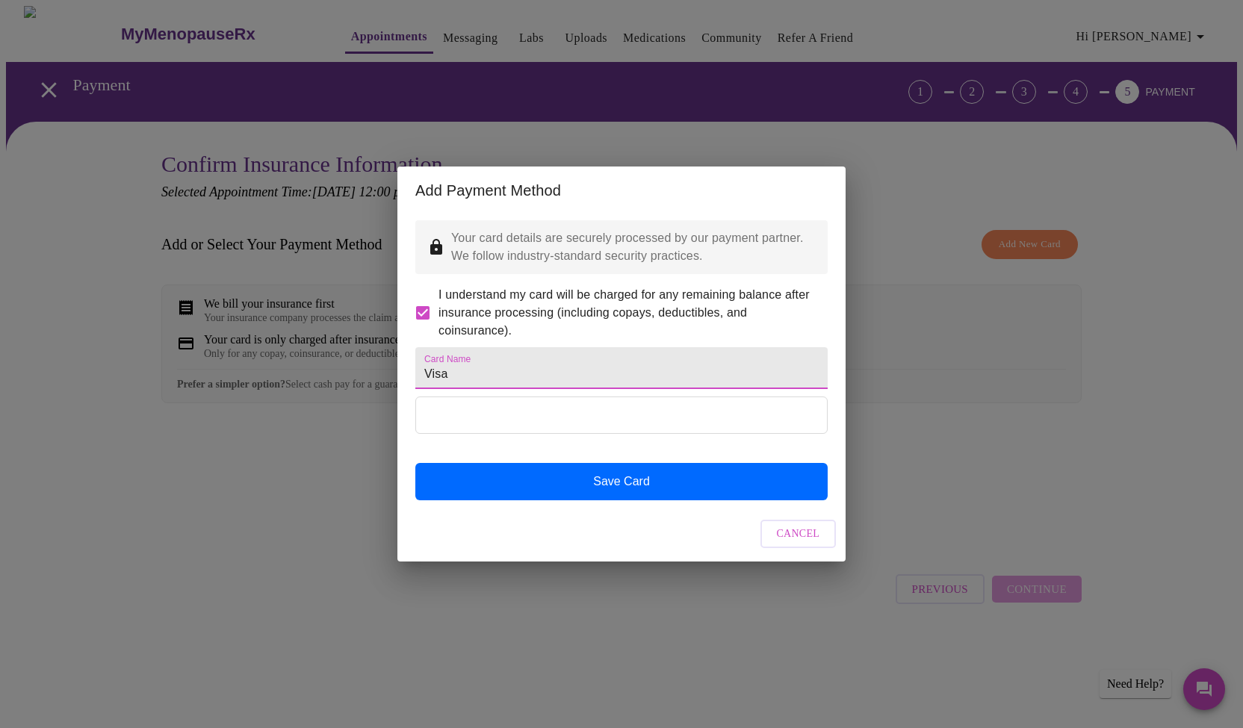
type input "Visa"
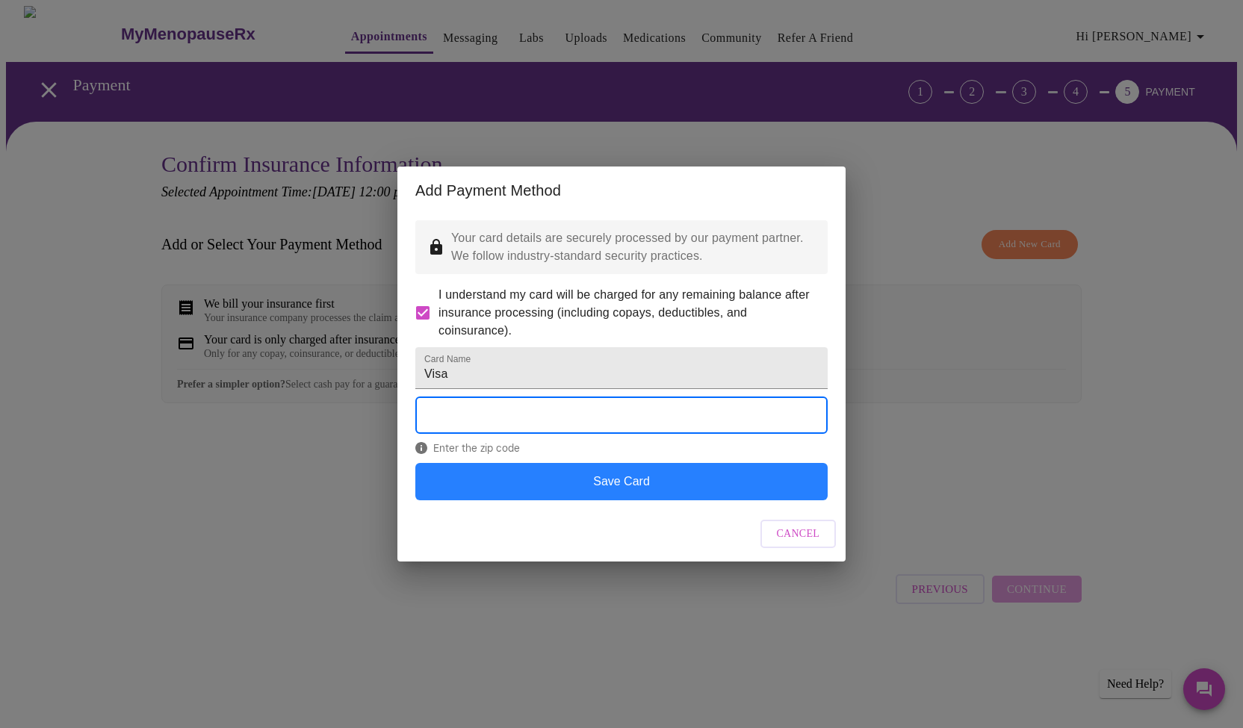
click at [607, 499] on button "Save Card" at bounding box center [621, 481] width 412 height 37
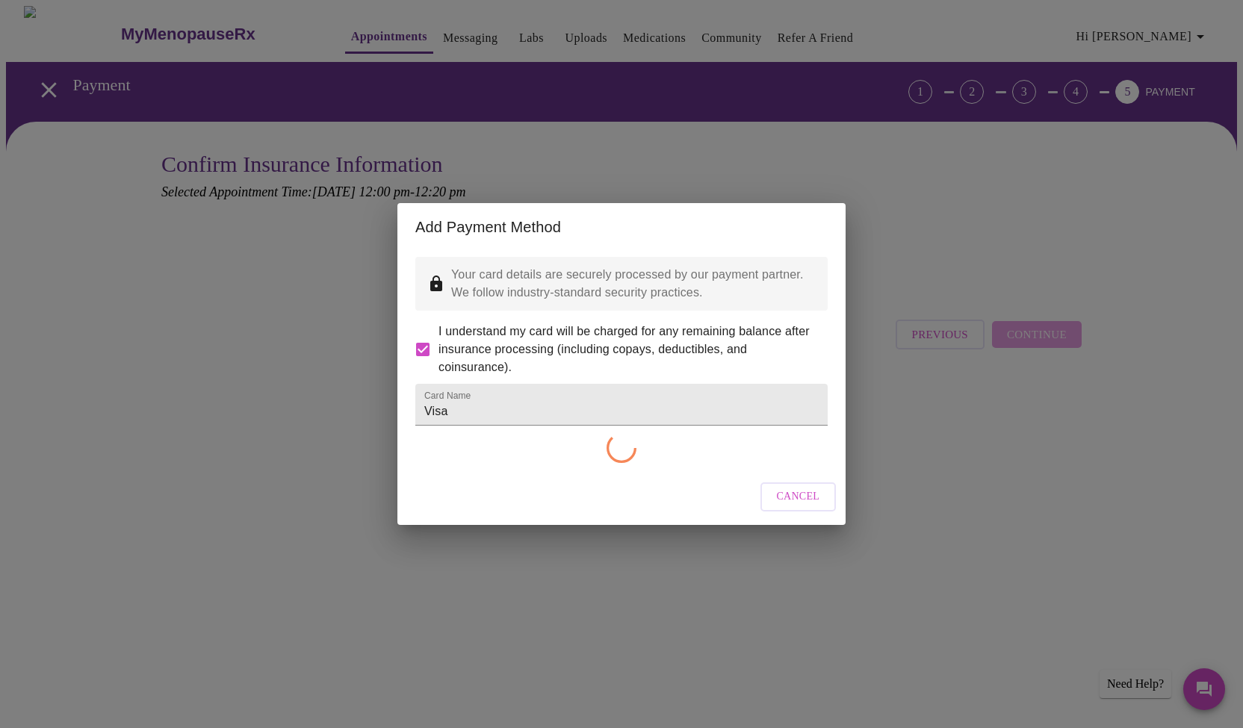
checkbox input "false"
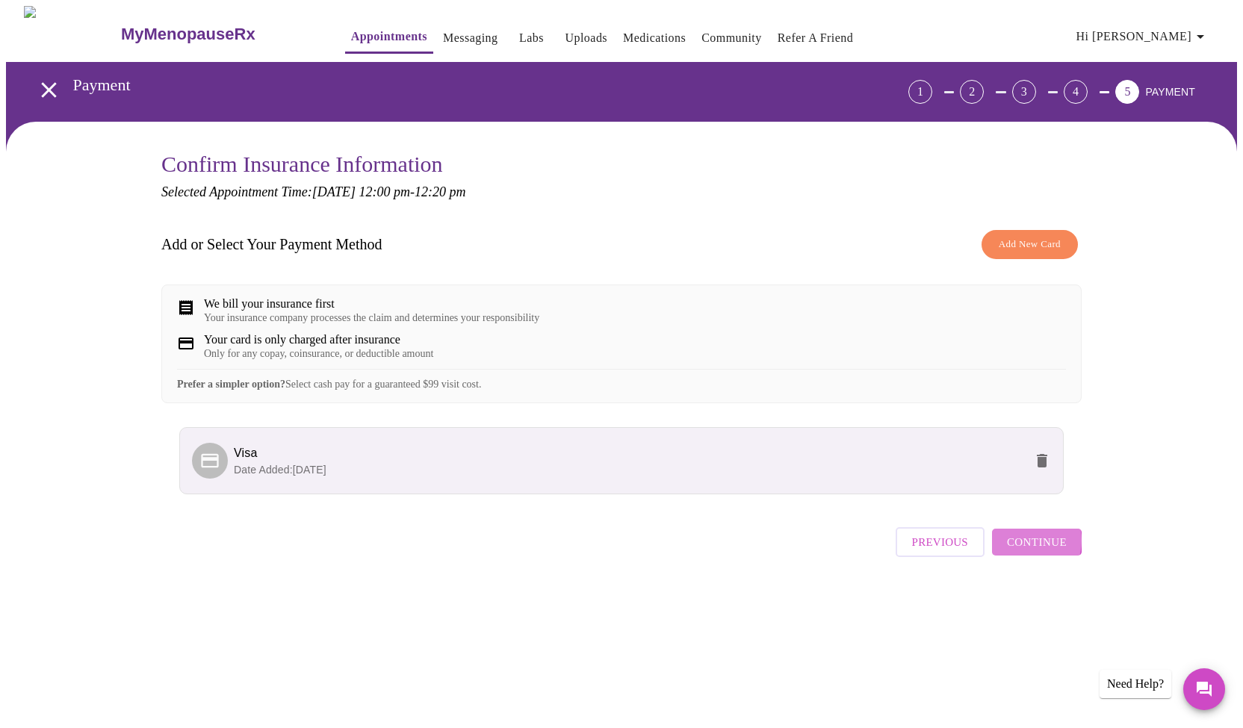
click at [1029, 552] on span "Continue" at bounding box center [1037, 542] width 60 height 19
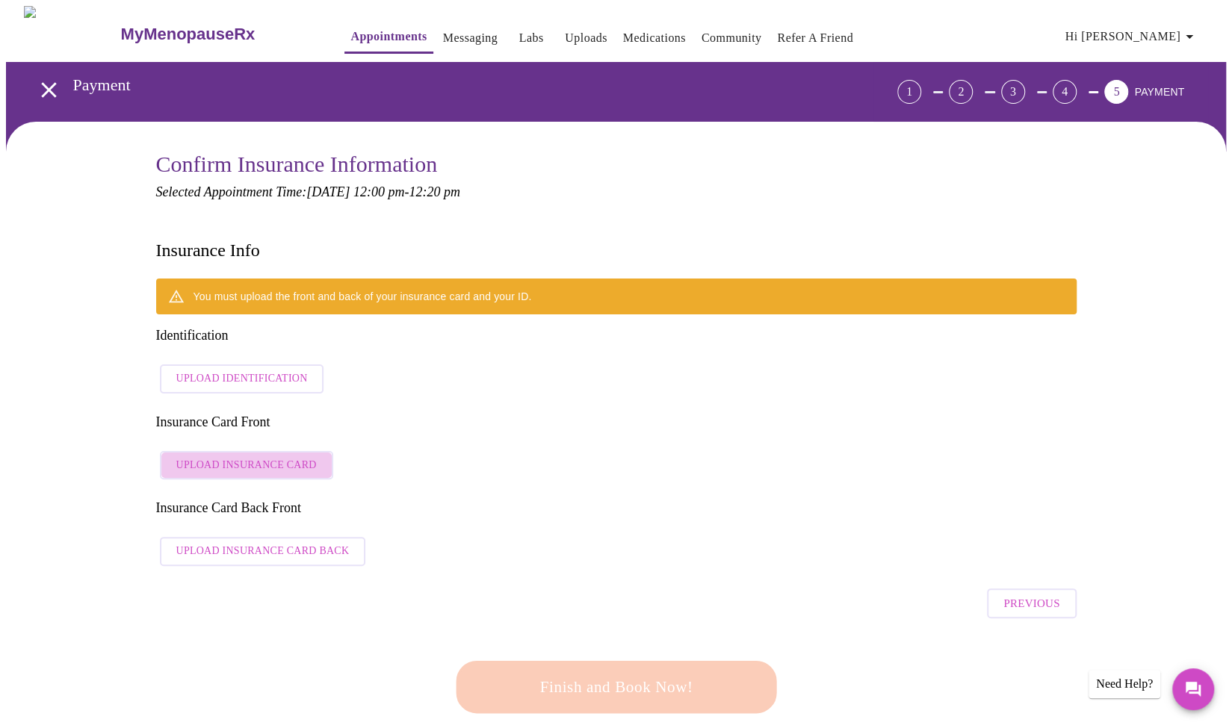
click at [257, 456] on span "Upload Insurance Card" at bounding box center [246, 465] width 140 height 19
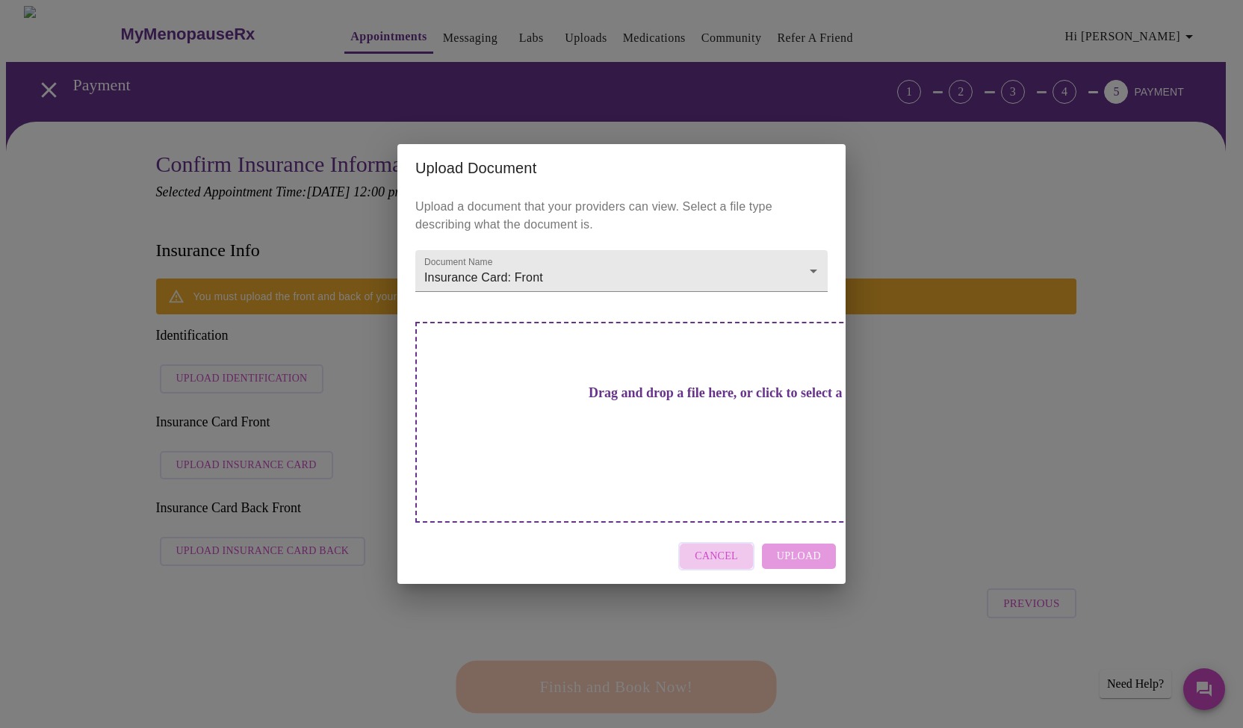
click at [731, 548] on span "Cancel" at bounding box center [716, 557] width 43 height 19
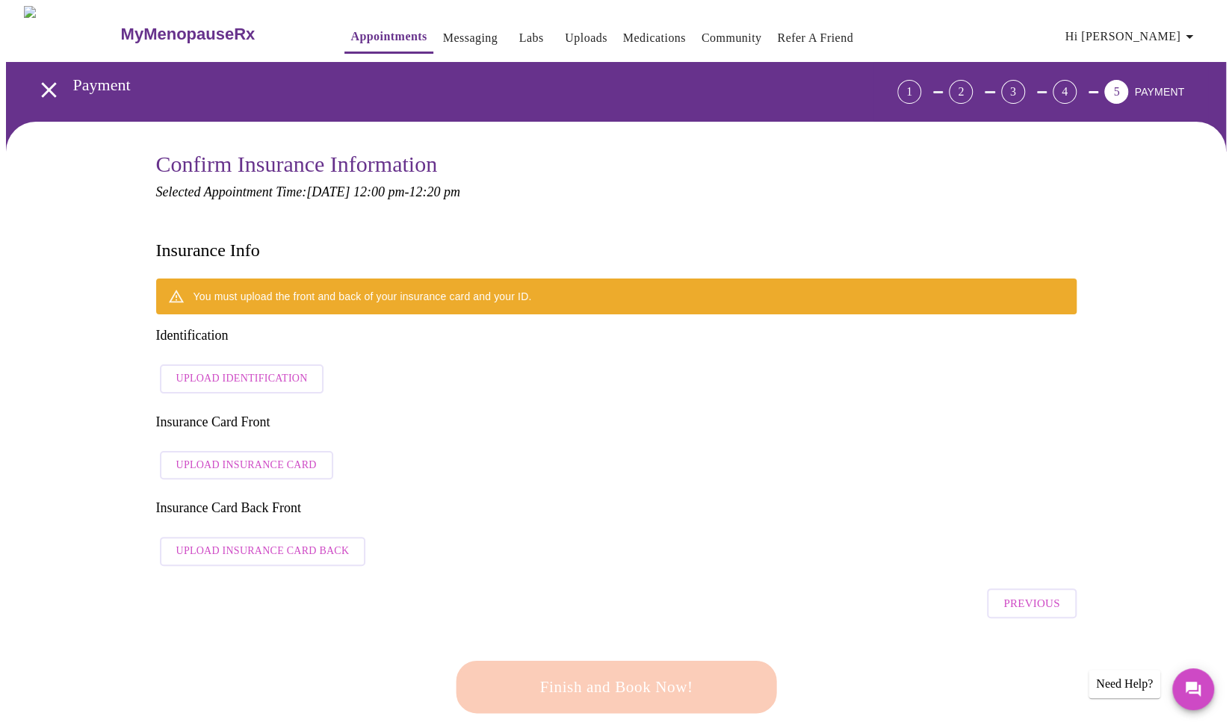
click at [219, 370] on span "Upload Identification" at bounding box center [241, 379] width 131 height 19
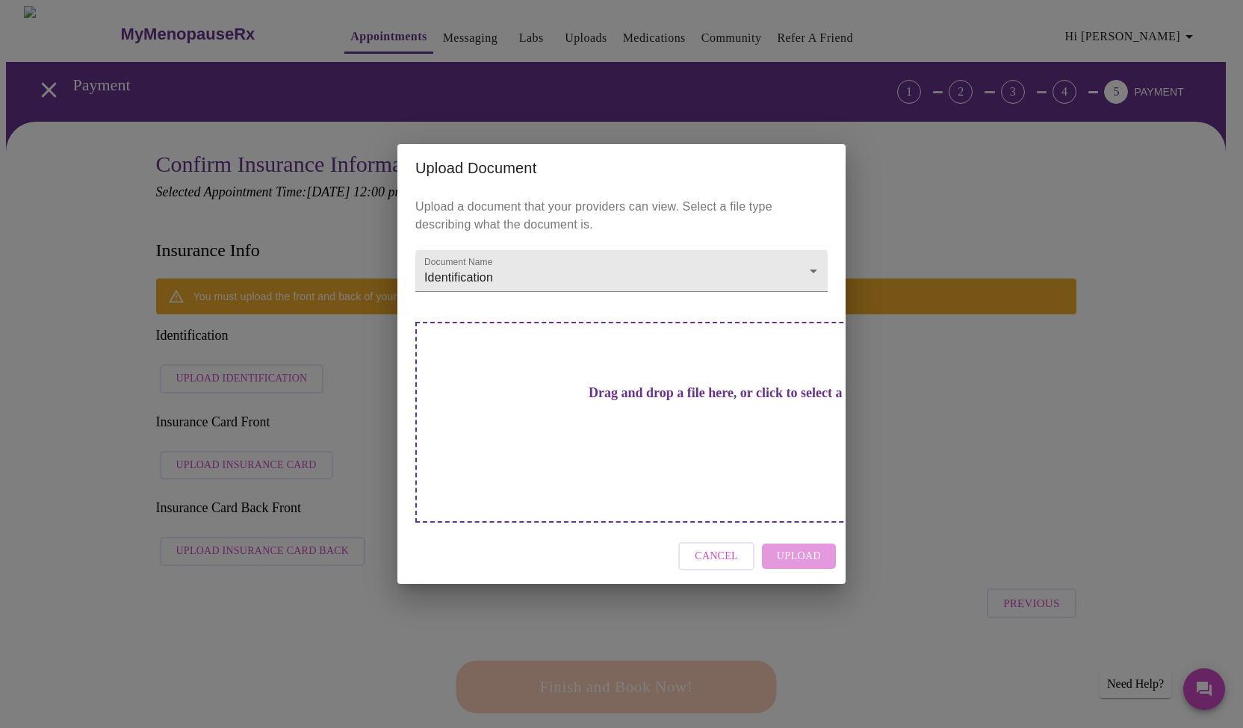
click at [633, 401] on h3 "Drag and drop a file here, or click to select a file" at bounding box center [726, 393] width 412 height 16
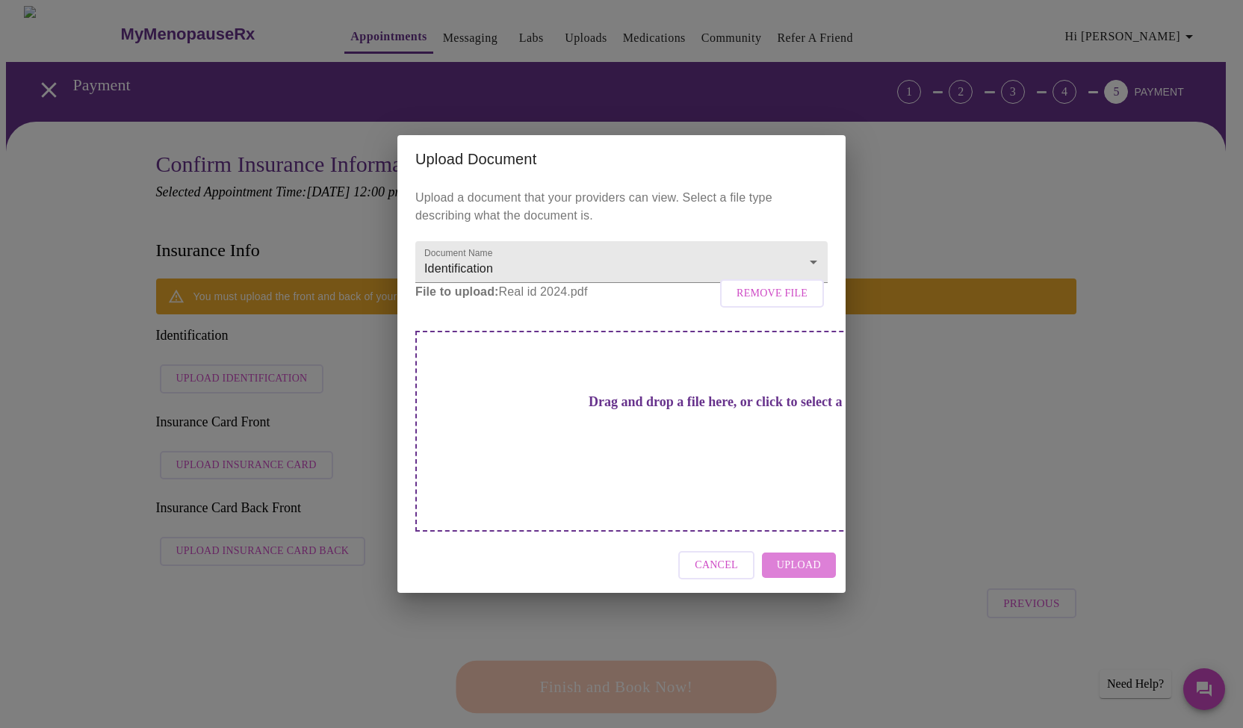
click at [813, 556] on span "Upload" at bounding box center [799, 565] width 44 height 19
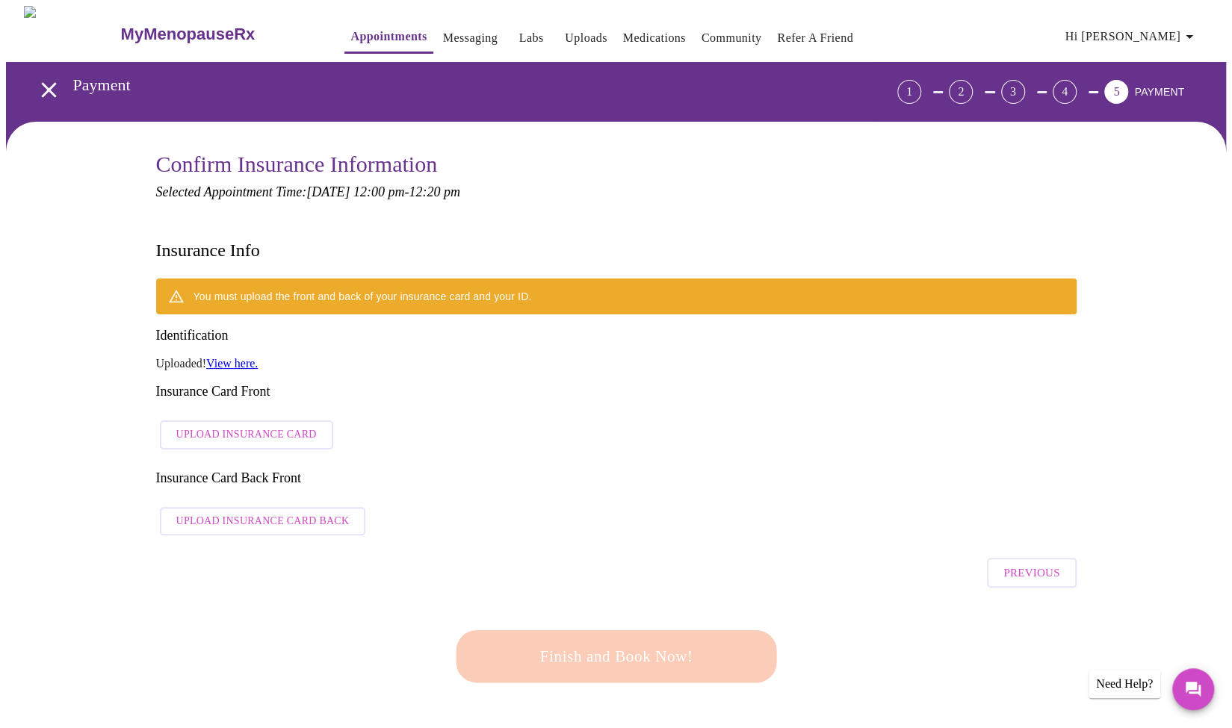
click at [255, 426] on span "Upload Insurance Card" at bounding box center [246, 435] width 140 height 19
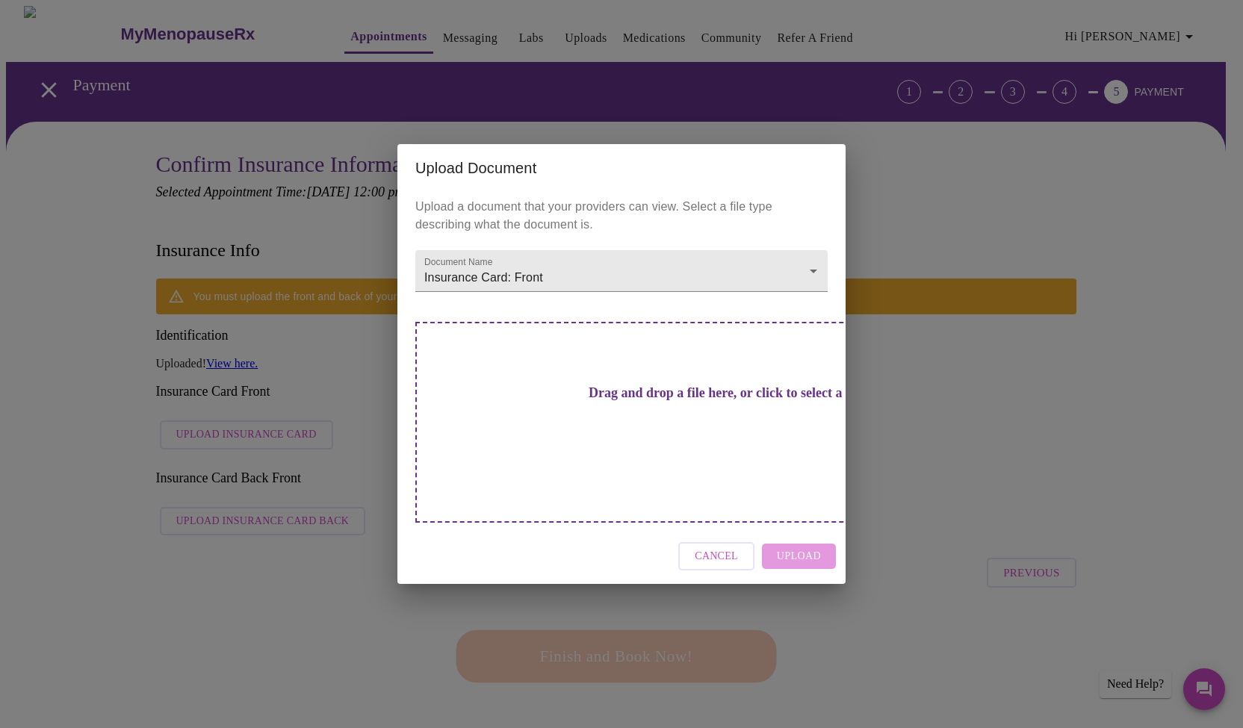
click at [614, 401] on h3 "Drag and drop a file here, or click to select a file" at bounding box center [726, 393] width 412 height 16
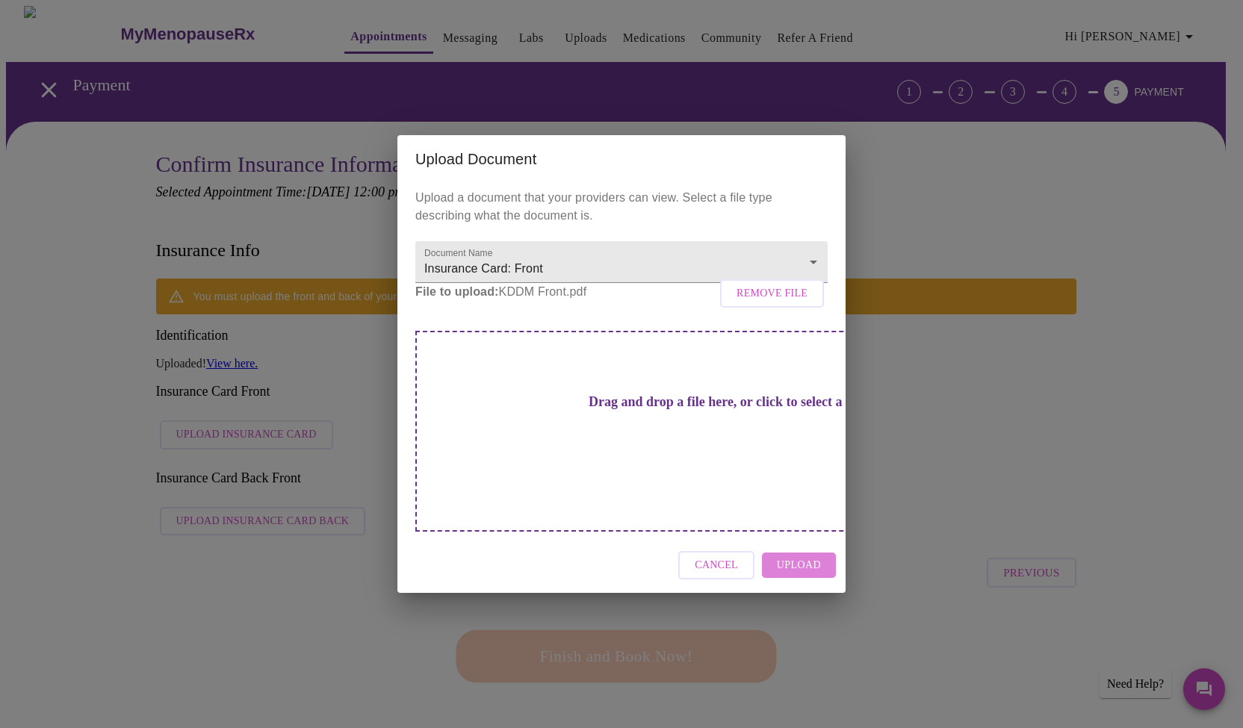
click at [817, 556] on span "Upload" at bounding box center [799, 565] width 44 height 19
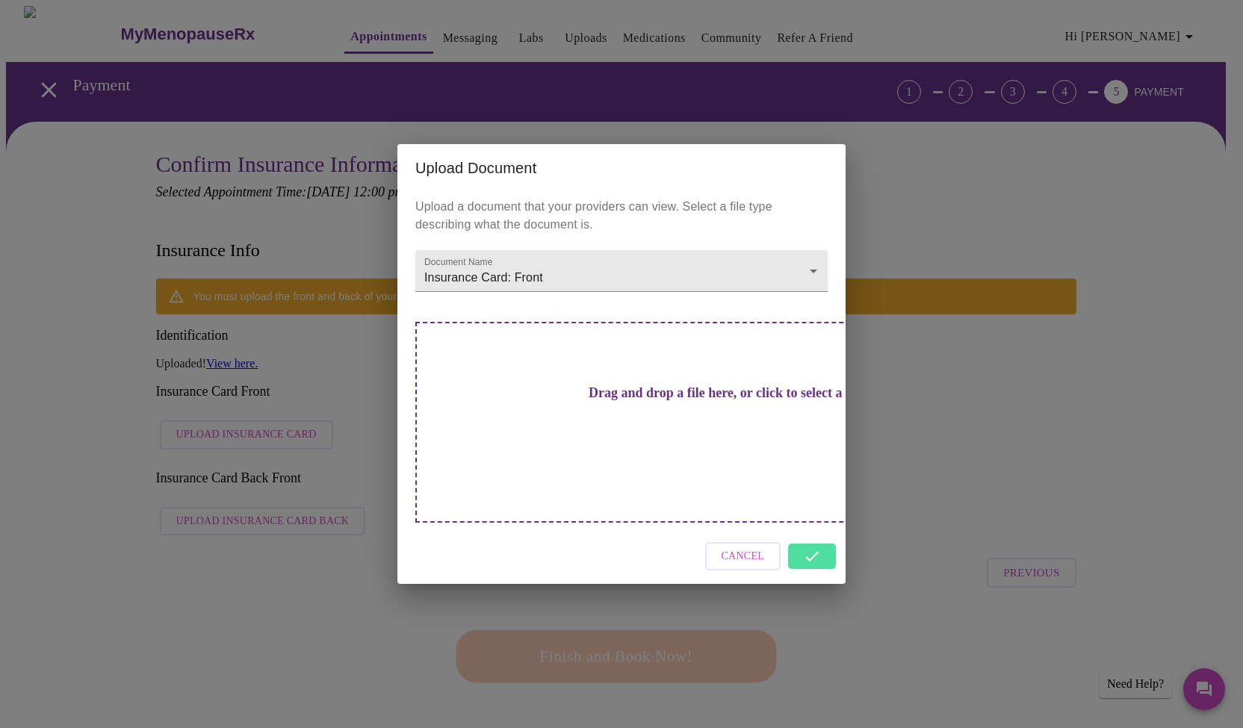
click at [822, 532] on div "Cancel" at bounding box center [621, 557] width 448 height 56
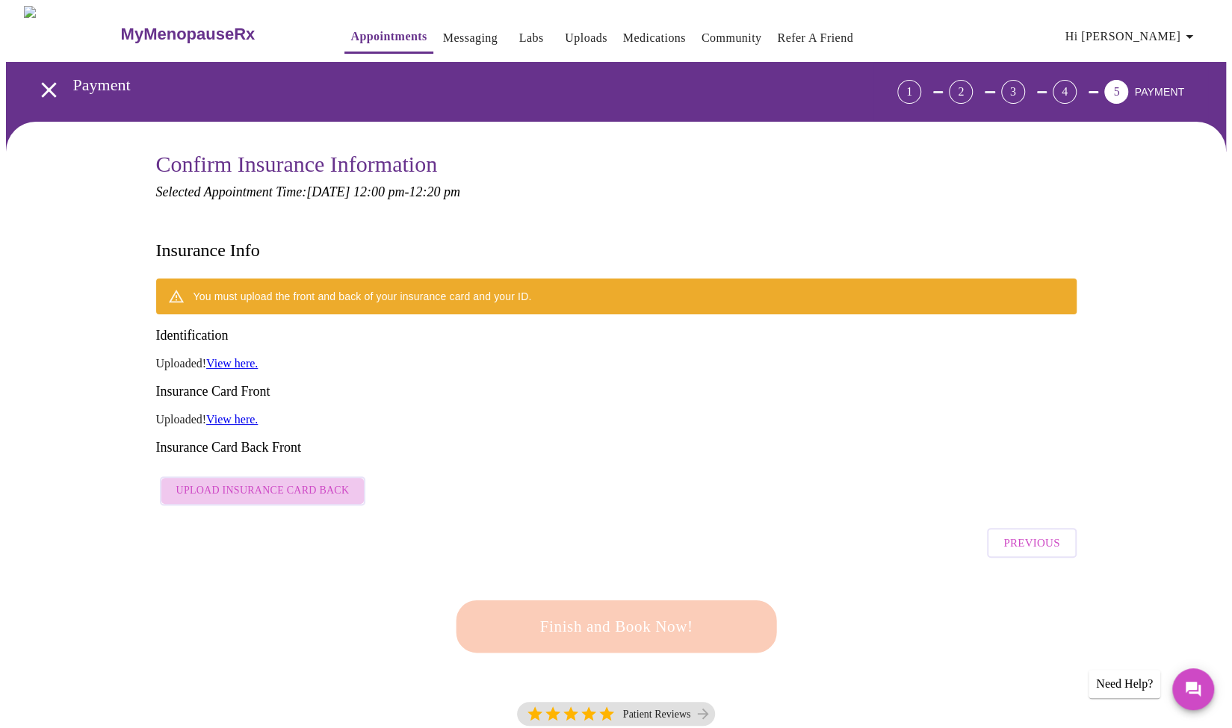
click at [279, 482] on span "Upload Insurance Card Back" at bounding box center [262, 491] width 173 height 19
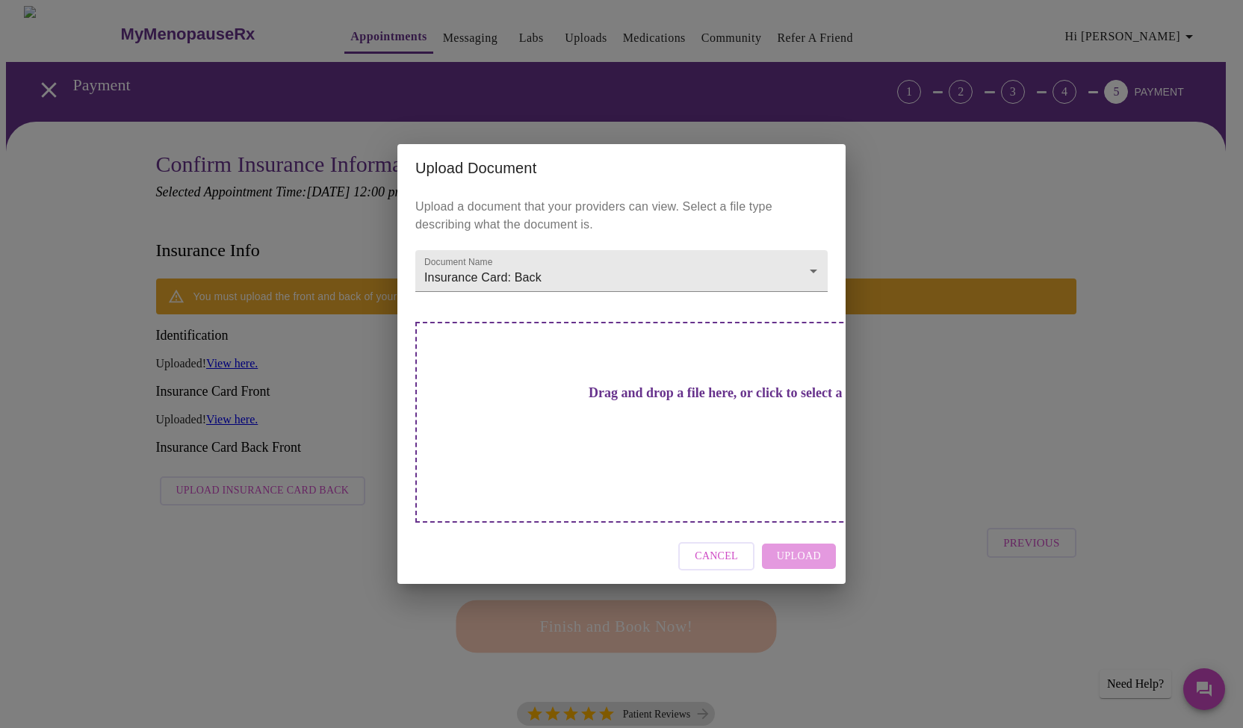
click at [625, 432] on div "Drag and drop a file here, or click to select a file" at bounding box center [725, 422] width 621 height 201
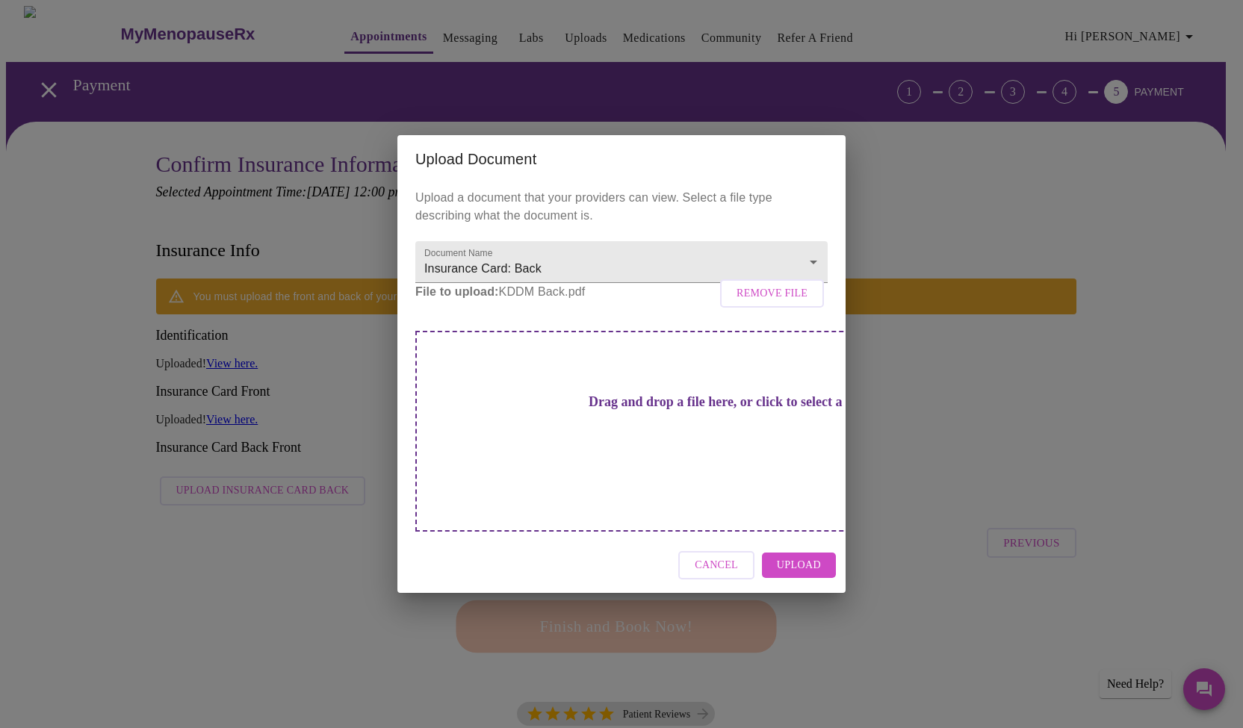
click at [807, 556] on span "Upload" at bounding box center [799, 565] width 44 height 19
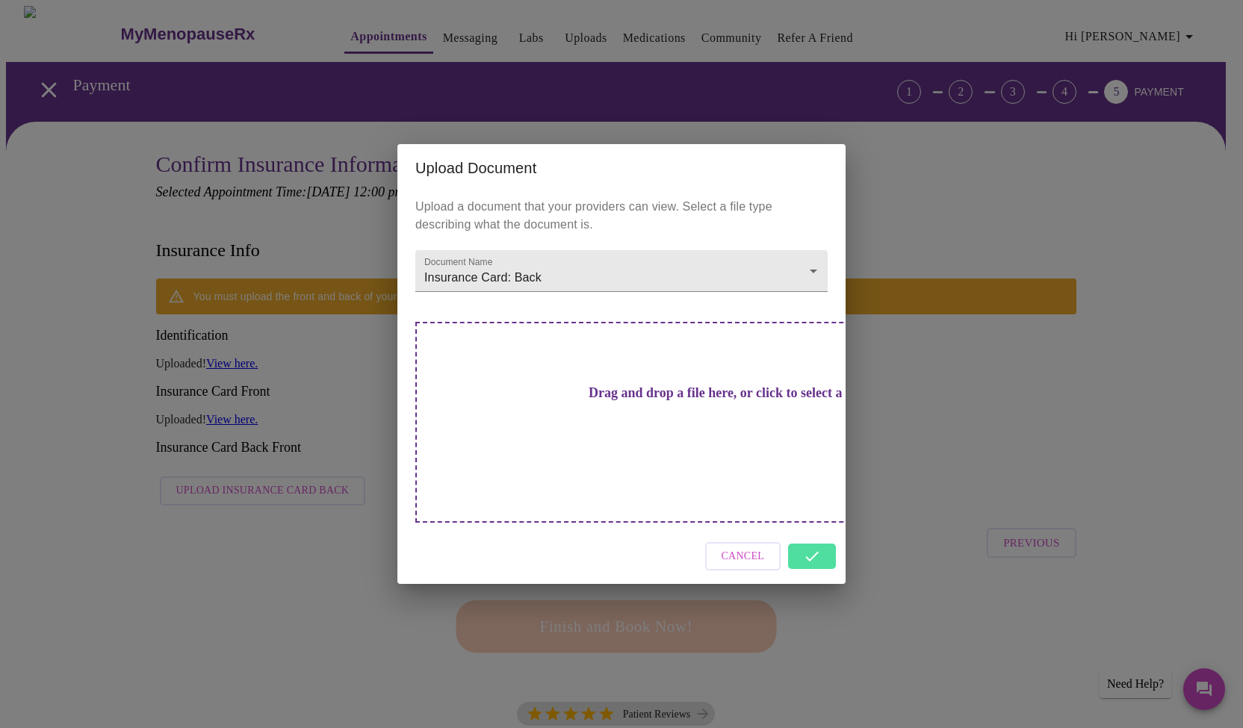
click at [818, 530] on div "Cancel" at bounding box center [621, 557] width 448 height 56
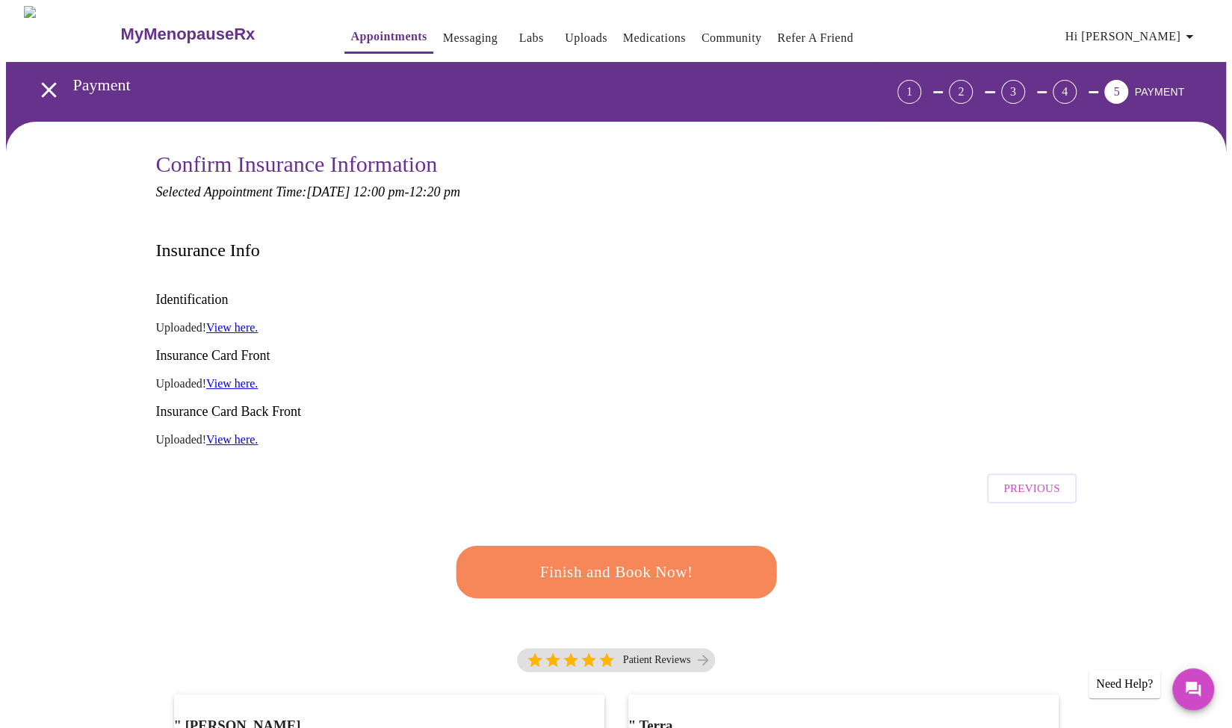
click at [581, 559] on span "Finish and Book Now!" at bounding box center [616, 573] width 276 height 28
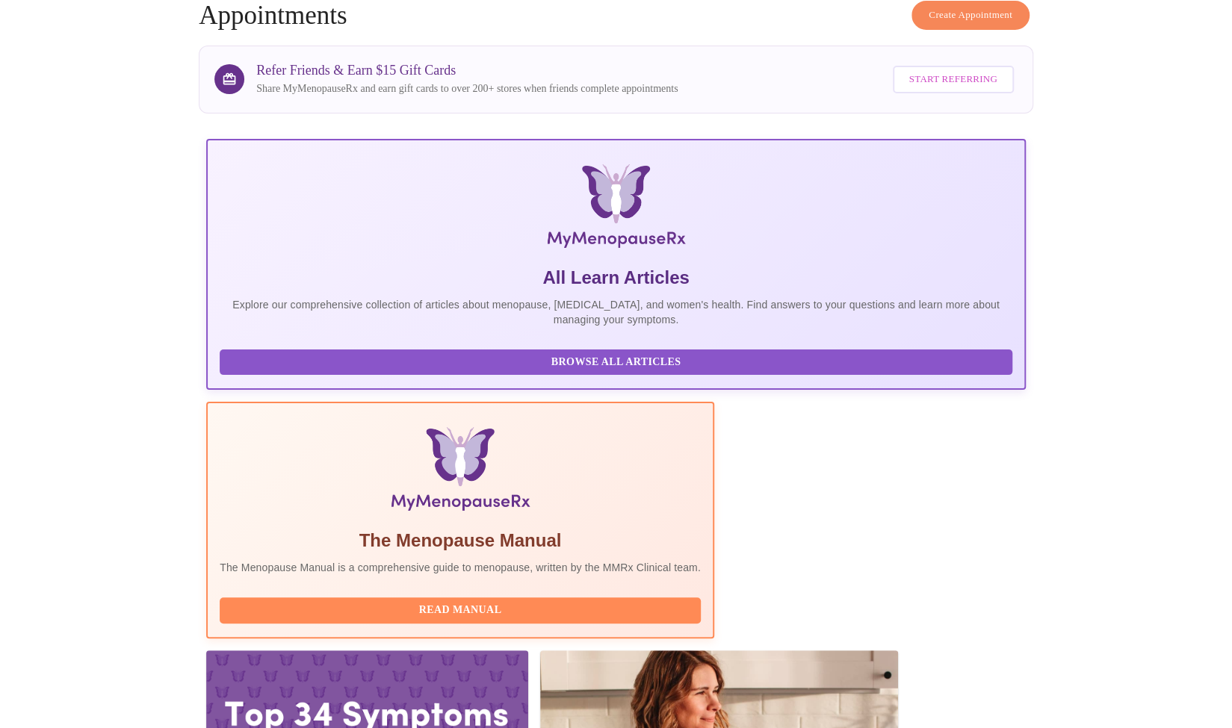
scroll to position [88, 0]
